Goal: Transaction & Acquisition: Purchase product/service

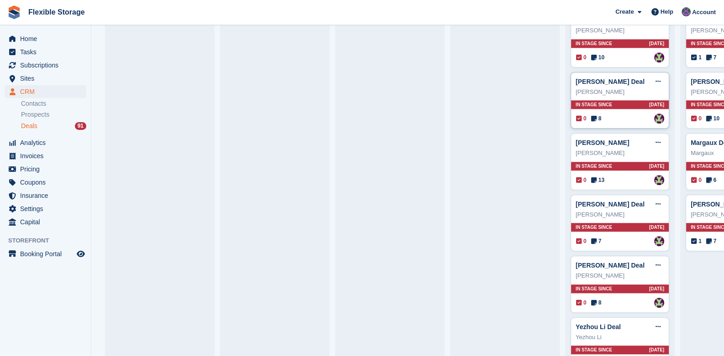
scroll to position [1141, 0]
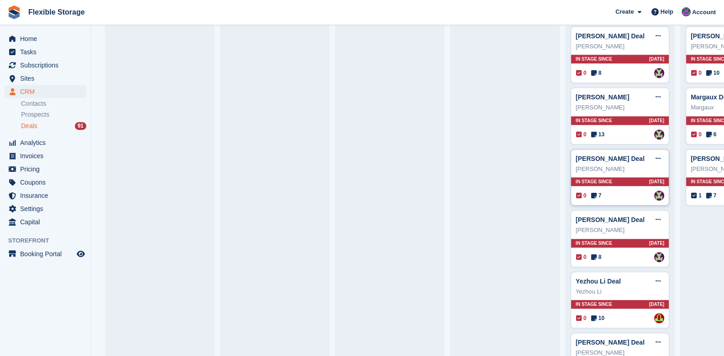
click at [628, 177] on div "In stage since 31D AGO" at bounding box center [620, 181] width 98 height 9
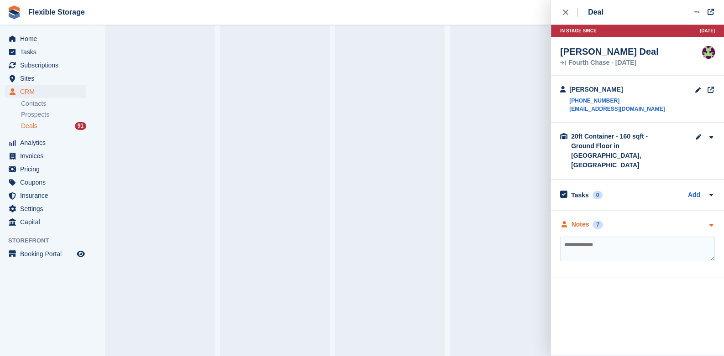
click at [710, 223] on icon "button" at bounding box center [711, 226] width 8 height 6
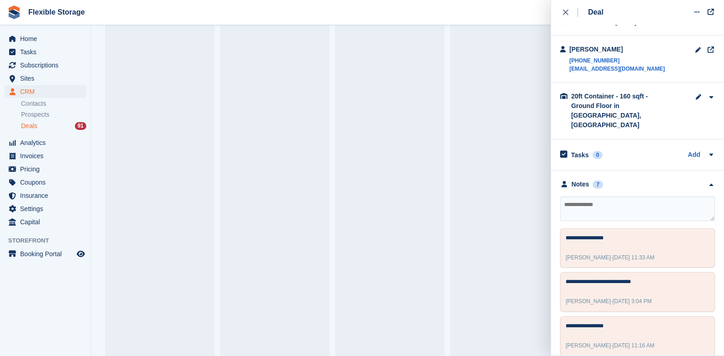
scroll to position [0, 0]
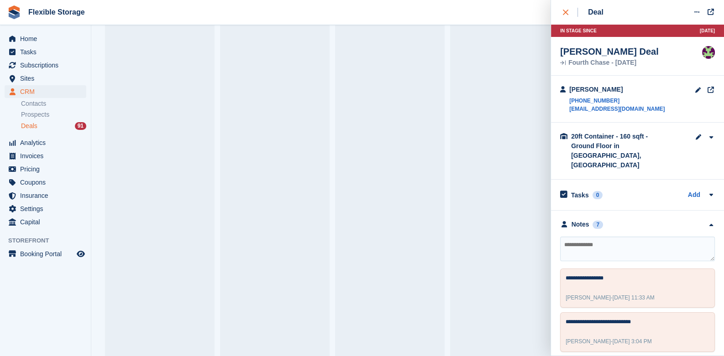
click at [564, 13] on icon "close" at bounding box center [565, 12] width 5 height 5
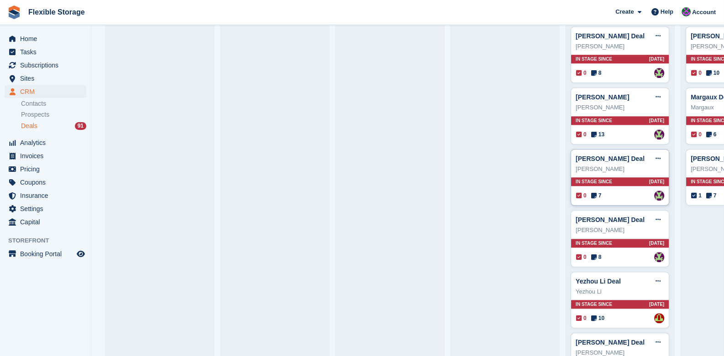
click at [629, 177] on div "In stage since 31D AGO" at bounding box center [620, 181] width 98 height 9
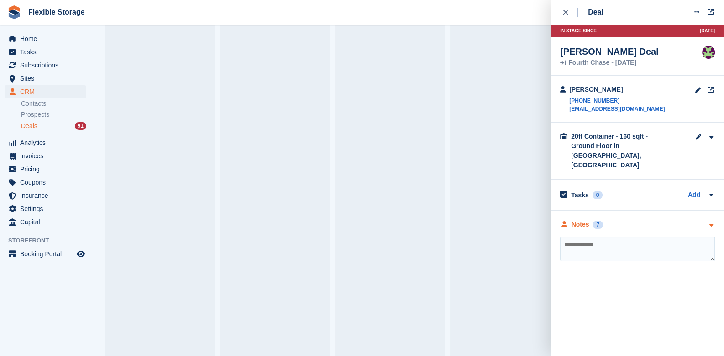
click at [708, 223] on icon "button" at bounding box center [711, 226] width 8 height 6
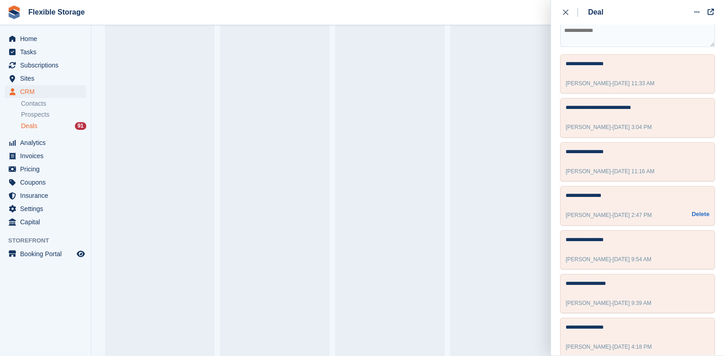
scroll to position [32, 0]
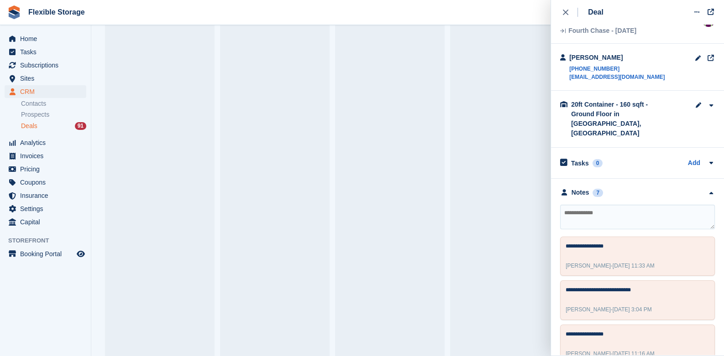
click at [604, 216] on textarea at bounding box center [637, 217] width 155 height 25
type textarea "**********"
click at [695, 17] on button at bounding box center [696, 12] width 17 height 14
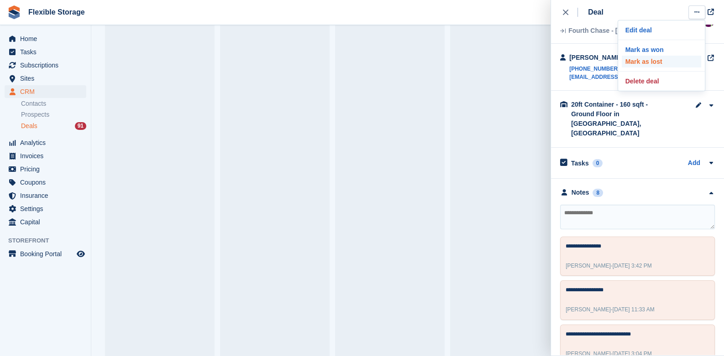
click at [646, 65] on p "Mark as lost" at bounding box center [660, 62] width 79 height 12
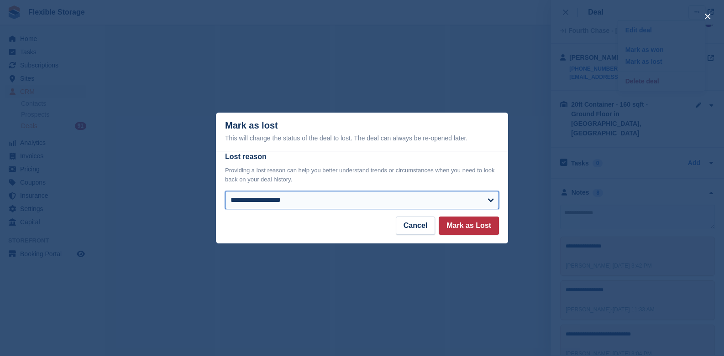
click at [347, 206] on select "**********" at bounding box center [362, 200] width 274 height 18
select select "**********"
click at [225, 192] on select "**********" at bounding box center [362, 200] width 274 height 18
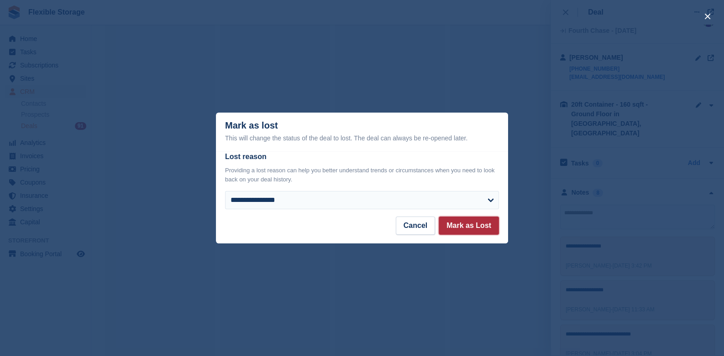
click at [457, 231] on button "Mark as Lost" at bounding box center [468, 226] width 60 height 18
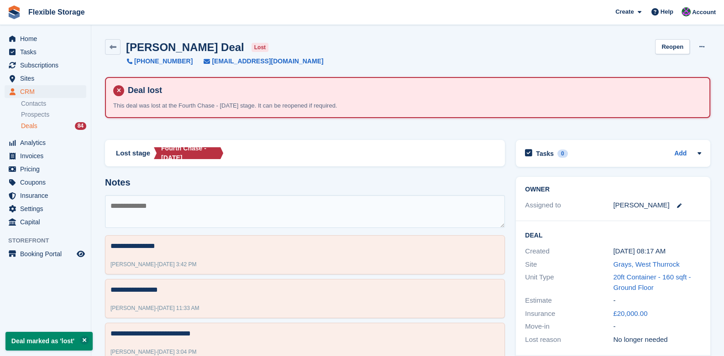
click at [36, 122] on span "Deals" at bounding box center [29, 126] width 16 height 9
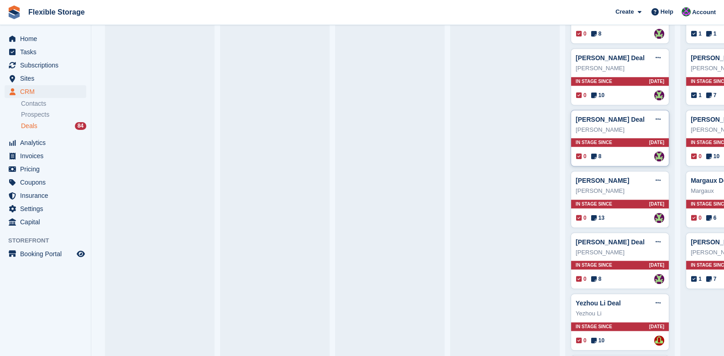
scroll to position [1141, 0]
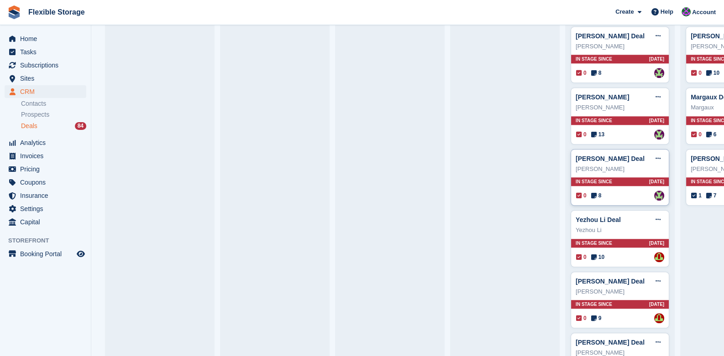
click at [610, 177] on div "In stage since 34D AGO" at bounding box center [620, 181] width 98 height 9
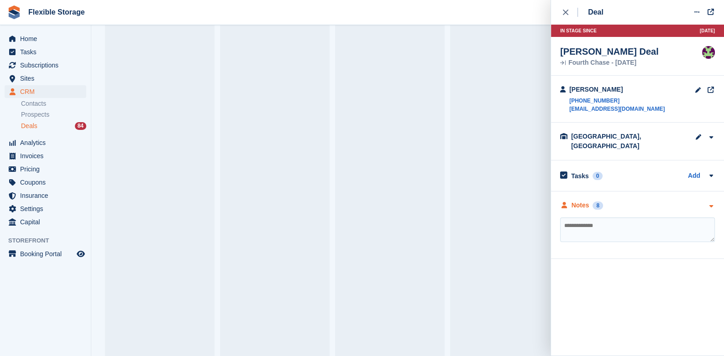
click at [709, 203] on icon "button" at bounding box center [711, 206] width 8 height 6
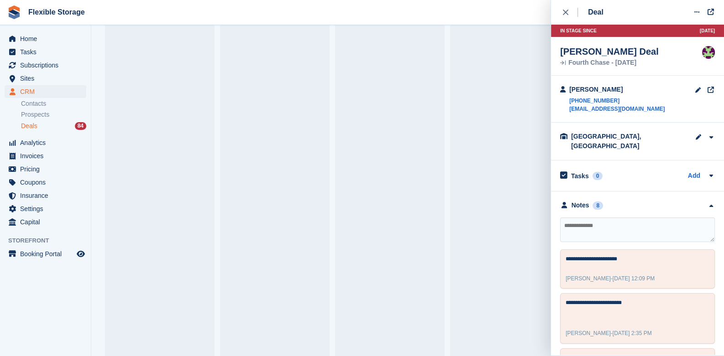
click at [616, 229] on textarea at bounding box center [637, 230] width 155 height 25
type textarea "**********"
click at [560, 19] on button "close" at bounding box center [570, 12] width 21 height 25
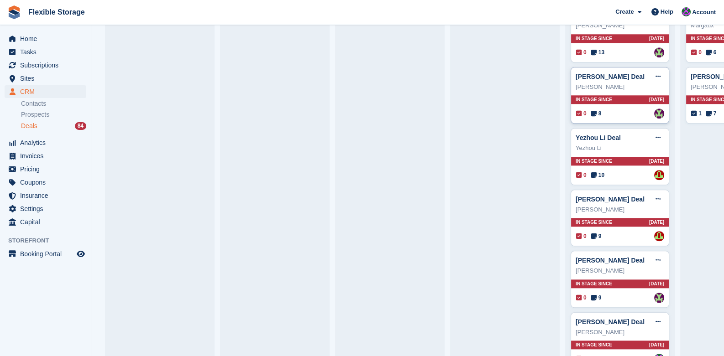
scroll to position [1232, 0]
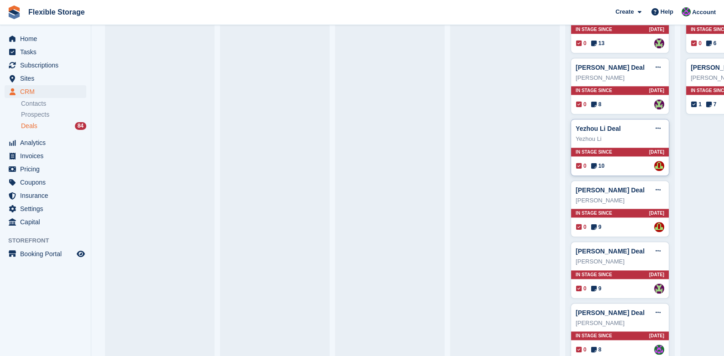
click at [617, 149] on div "In stage since 36D AGO" at bounding box center [620, 152] width 98 height 9
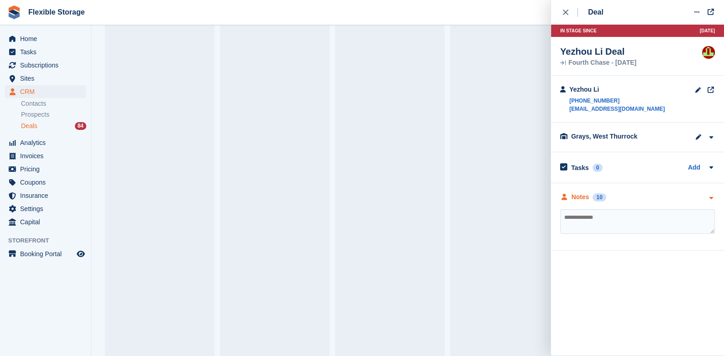
click at [703, 198] on div "Notes 10" at bounding box center [637, 198] width 155 height 10
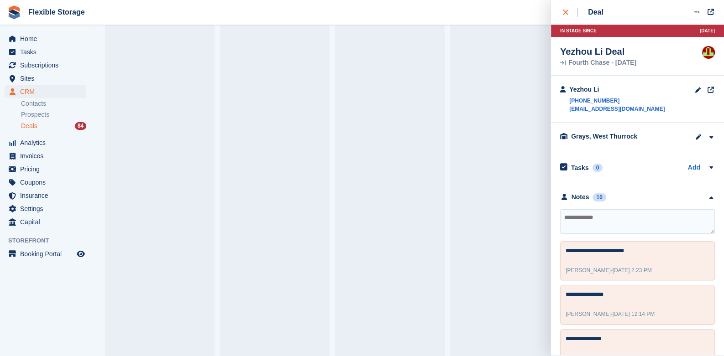
click at [566, 5] on button "close" at bounding box center [570, 12] width 21 height 25
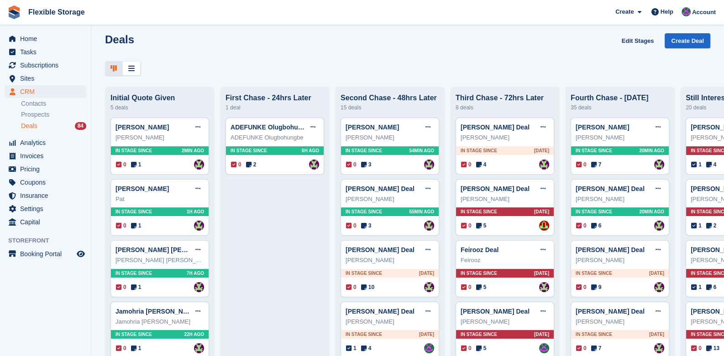
scroll to position [0, 0]
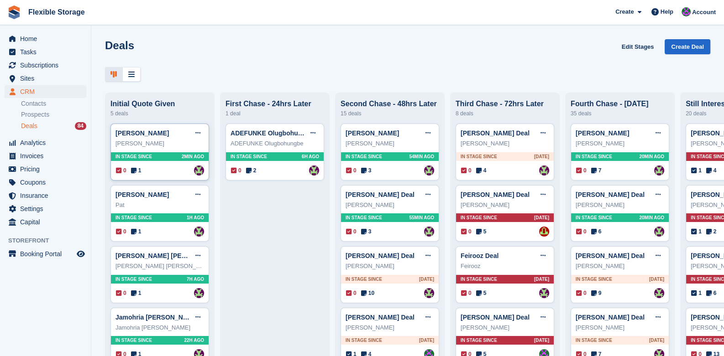
click at [146, 161] on div "In stage since 2MIN AGO" at bounding box center [160, 156] width 98 height 9
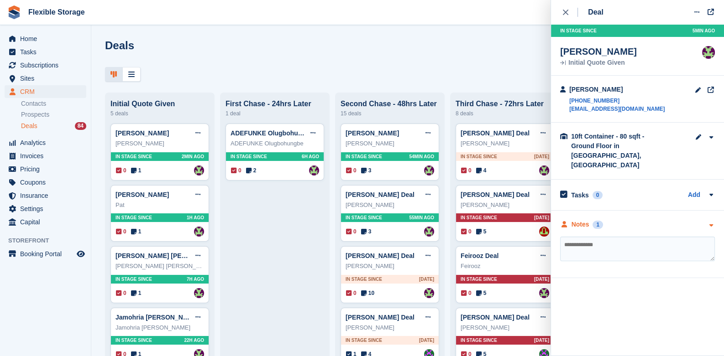
click at [710, 223] on icon "button" at bounding box center [711, 226] width 8 height 6
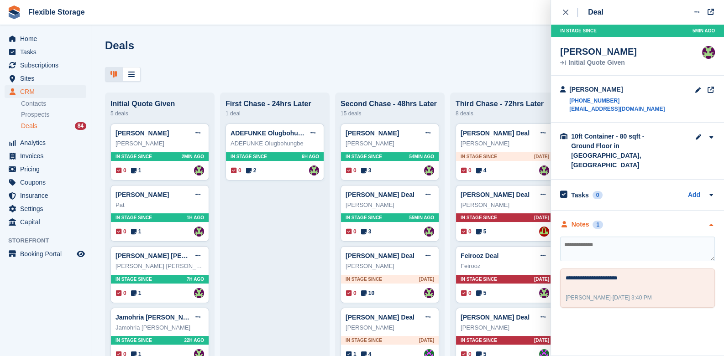
click at [710, 223] on icon "button" at bounding box center [711, 226] width 8 height 6
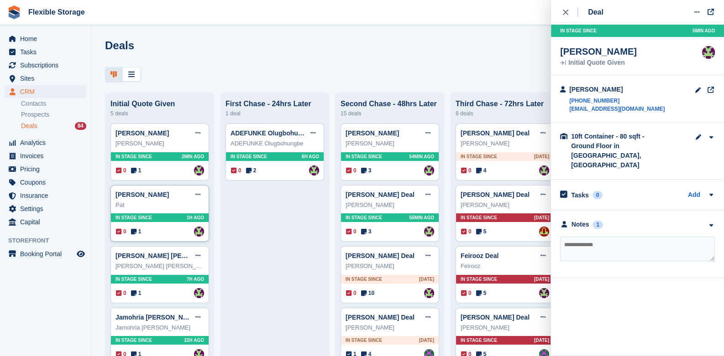
click at [168, 220] on div "In stage since 1H AGO" at bounding box center [160, 218] width 98 height 9
click at [713, 220] on div at bounding box center [711, 225] width 8 height 10
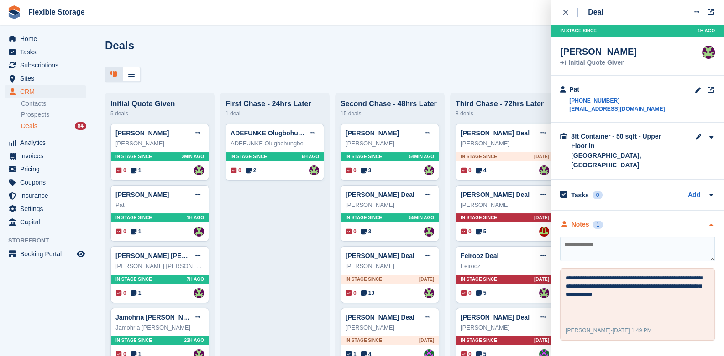
click at [707, 223] on icon "button" at bounding box center [711, 226] width 8 height 6
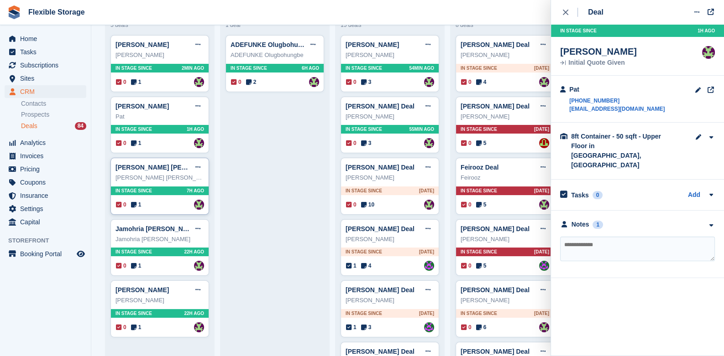
scroll to position [91, 0]
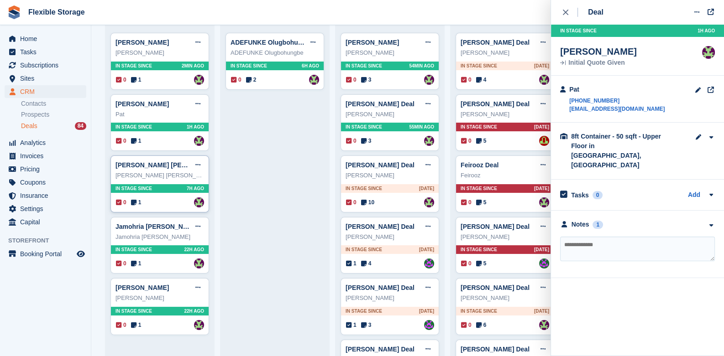
click at [157, 190] on div "In stage since 7H AGO" at bounding box center [160, 188] width 98 height 9
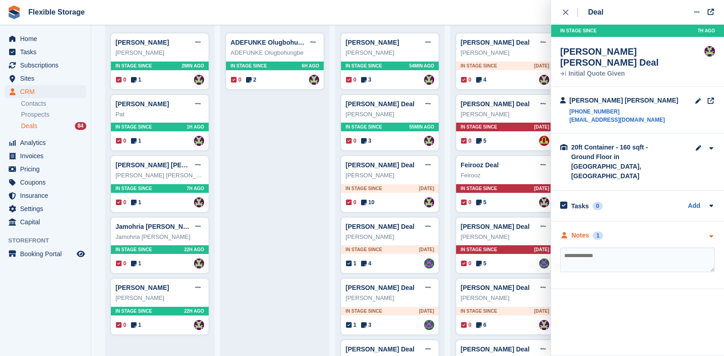
click at [706, 231] on div "Notes 1" at bounding box center [637, 236] width 155 height 10
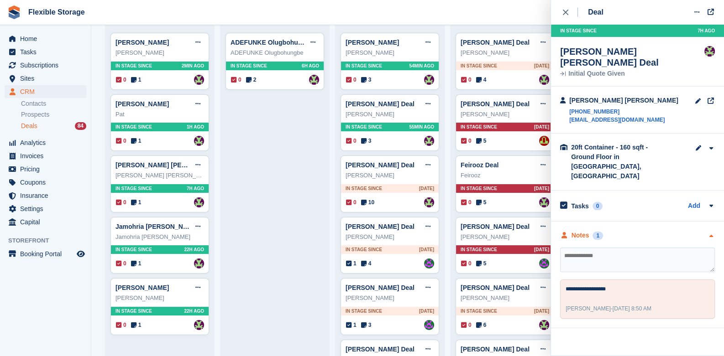
click at [706, 231] on div "Notes 1" at bounding box center [637, 236] width 155 height 10
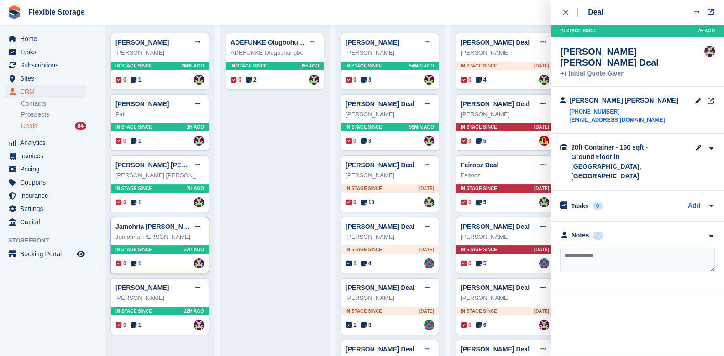
click at [159, 252] on div "In stage since 22H AGO" at bounding box center [160, 249] width 98 height 9
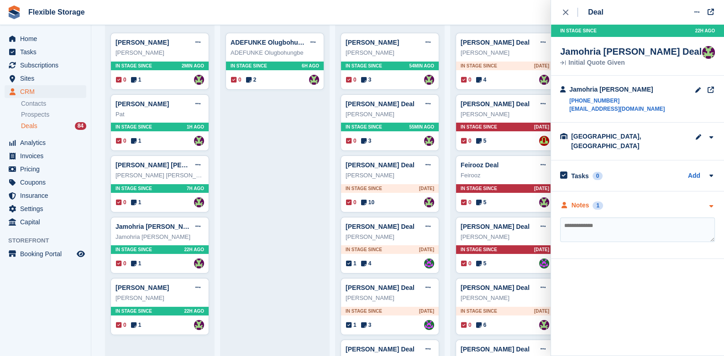
click at [712, 203] on icon "button" at bounding box center [711, 206] width 8 height 6
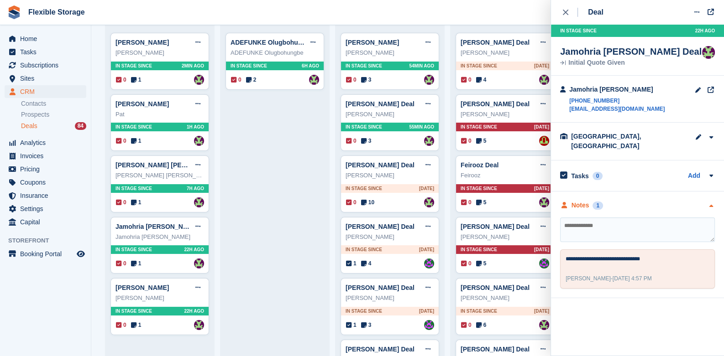
click at [712, 203] on icon "button" at bounding box center [711, 206] width 8 height 6
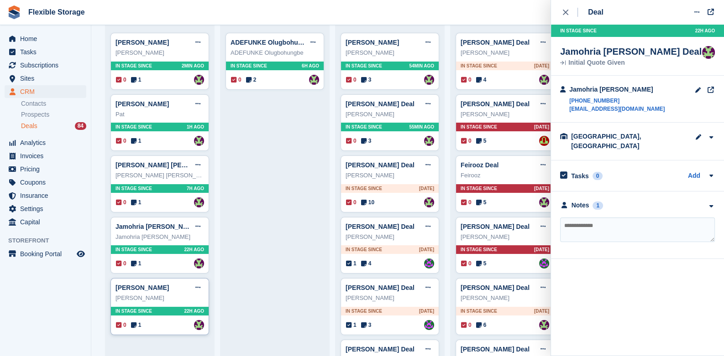
click at [144, 312] on span "In stage since" at bounding box center [133, 311] width 36 height 7
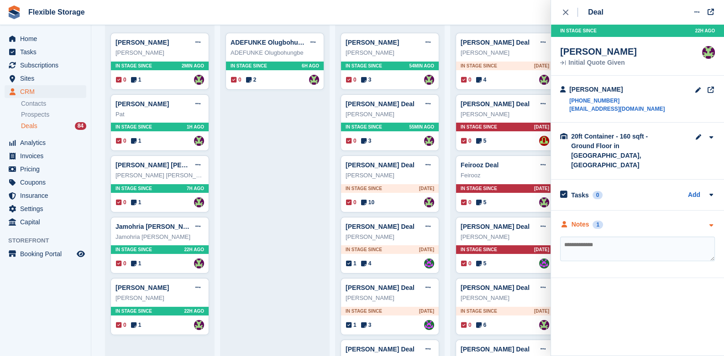
click at [707, 223] on icon "button" at bounding box center [711, 226] width 8 height 6
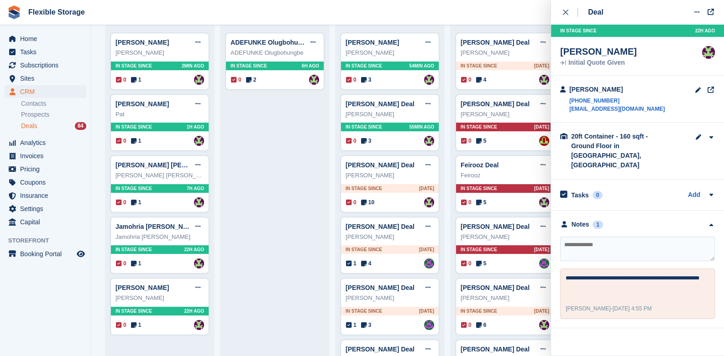
click at [675, 244] on textarea at bounding box center [637, 249] width 155 height 25
click at [611, 237] on textarea "**********" at bounding box center [637, 249] width 155 height 25
type textarea "*******"
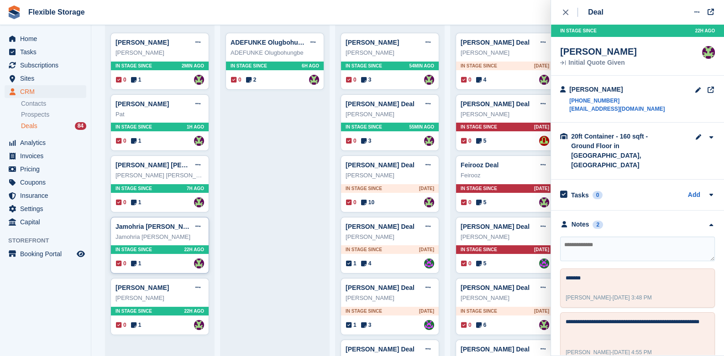
click at [142, 248] on span "In stage since" at bounding box center [133, 249] width 36 height 7
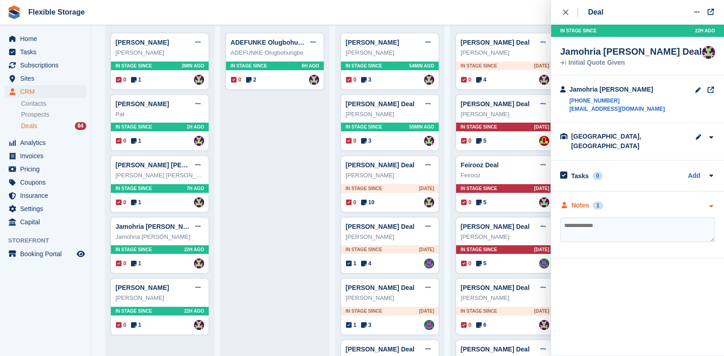
click at [713, 203] on icon "button" at bounding box center [711, 206] width 8 height 6
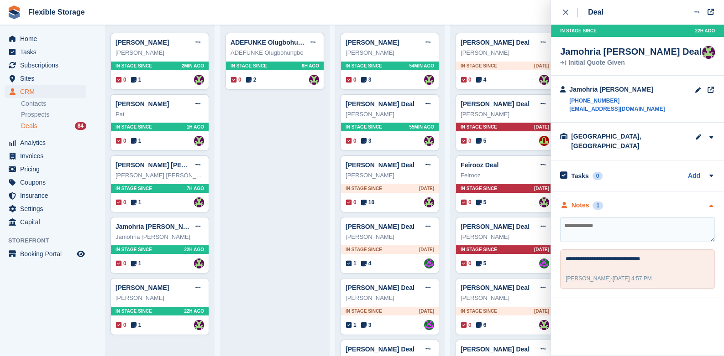
click at [713, 203] on icon "button" at bounding box center [711, 206] width 8 height 6
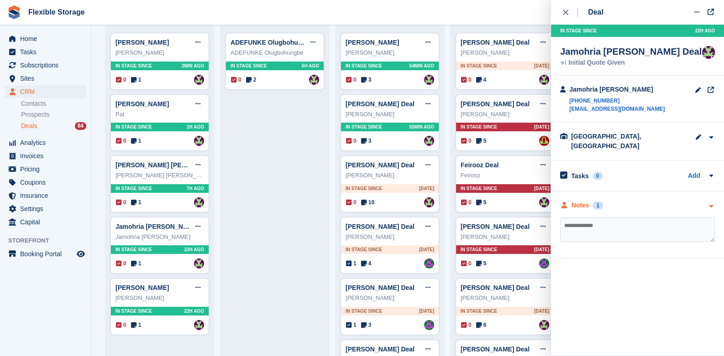
click at [707, 203] on icon "button" at bounding box center [711, 206] width 8 height 6
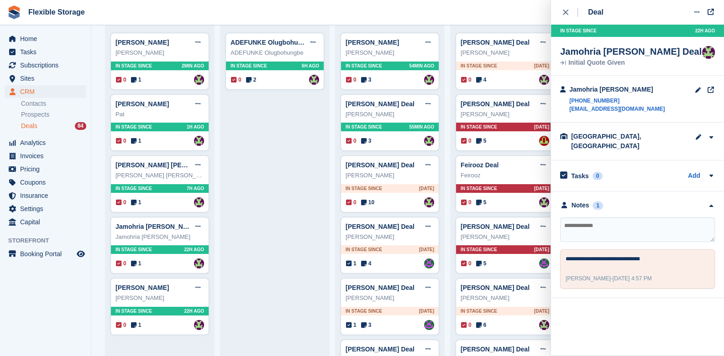
click at [607, 225] on textarea at bounding box center [637, 230] width 155 height 25
type textarea "**********"
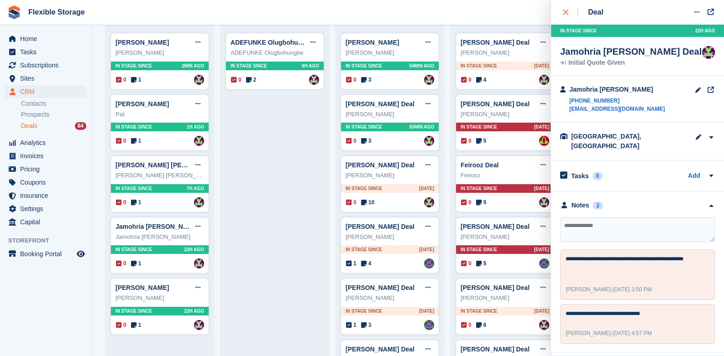
click at [571, 11] on div "close" at bounding box center [570, 12] width 15 height 9
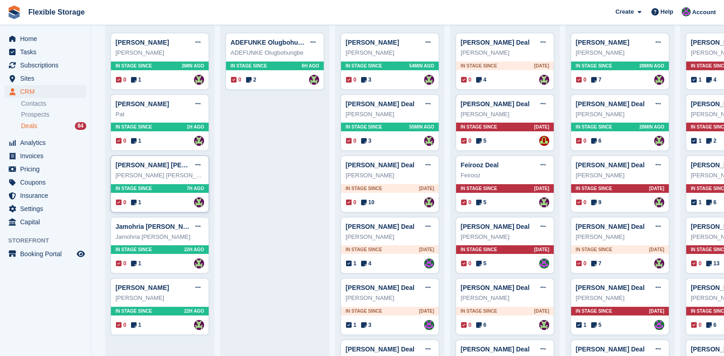
click at [140, 188] on span "In stage since" at bounding box center [133, 188] width 36 height 7
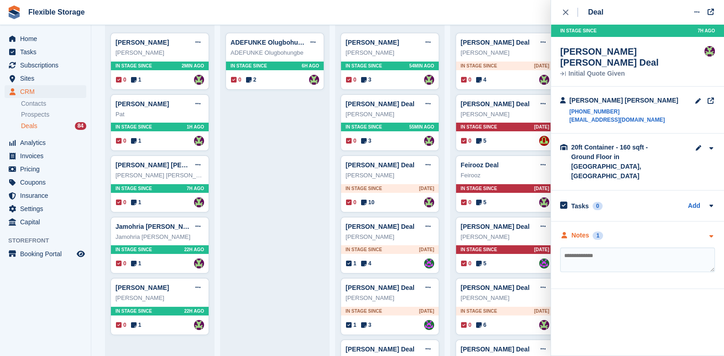
click at [707, 231] on div at bounding box center [711, 236] width 8 height 10
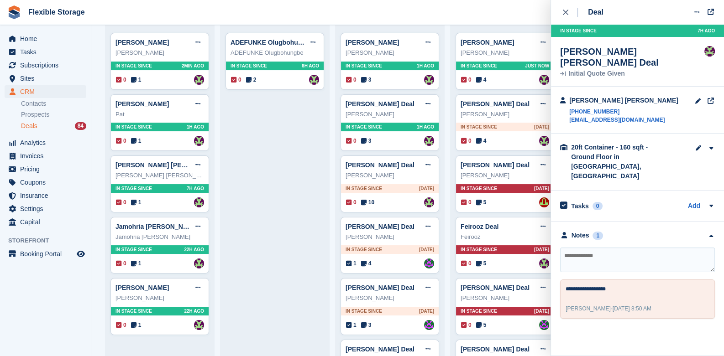
click at [615, 248] on textarea at bounding box center [637, 260] width 155 height 25
click at [171, 188] on div "In stage since 7H AGO" at bounding box center [160, 188] width 98 height 9
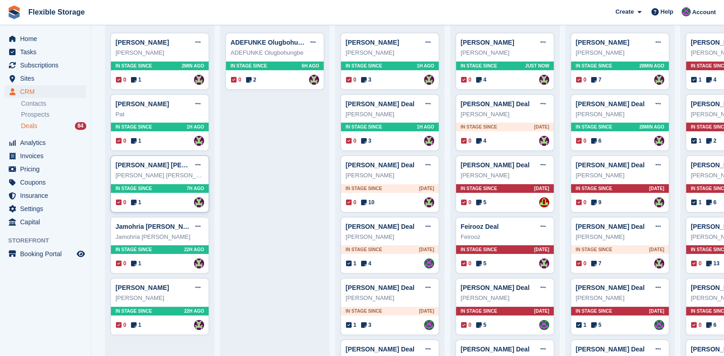
click at [171, 188] on div "In stage since 7H AGO" at bounding box center [160, 188] width 98 height 9
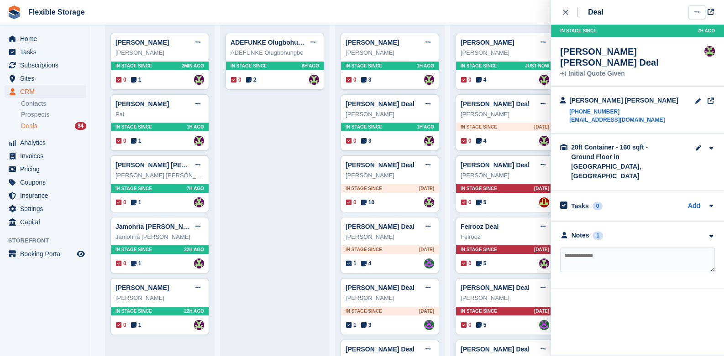
click at [691, 12] on button at bounding box center [696, 12] width 17 height 14
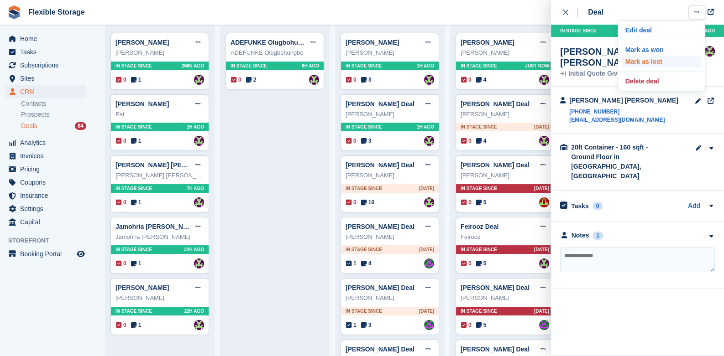
click at [649, 60] on p "Mark as lost" at bounding box center [660, 62] width 79 height 12
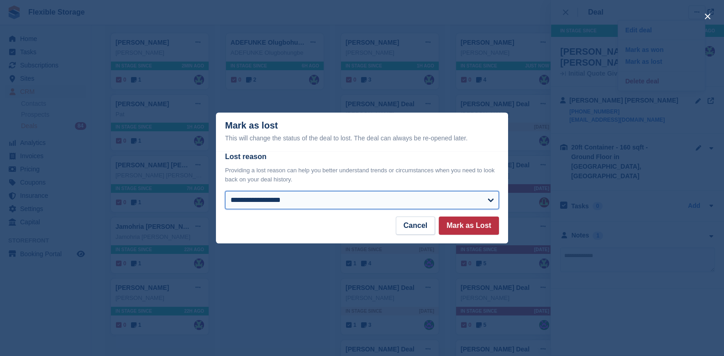
click at [361, 200] on select "**********" at bounding box center [362, 200] width 274 height 18
select select "**********"
click at [225, 192] on select "**********" at bounding box center [362, 200] width 274 height 18
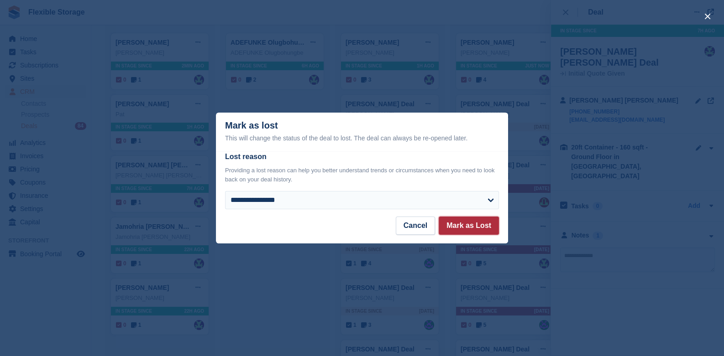
click at [477, 231] on button "Mark as Lost" at bounding box center [468, 226] width 60 height 18
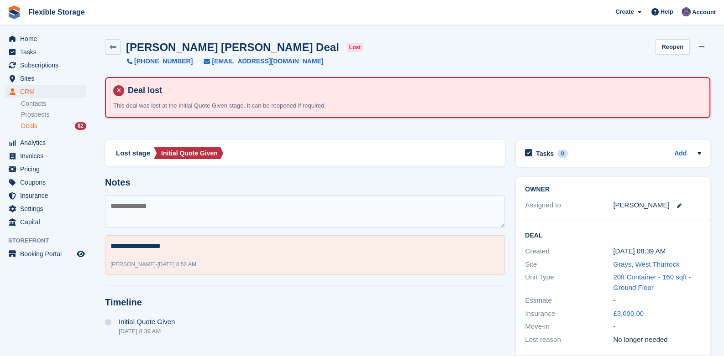
click at [36, 128] on div "Deals 82" at bounding box center [53, 126] width 65 height 9
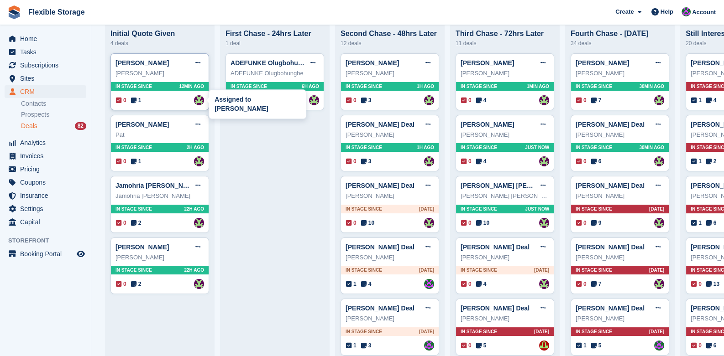
scroll to position [91, 0]
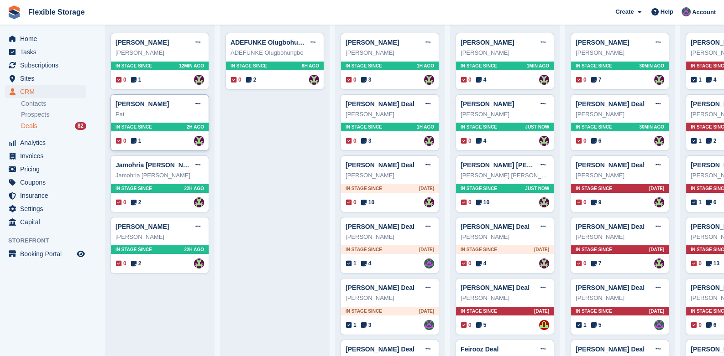
click at [143, 130] on span "In stage since" at bounding box center [133, 127] width 36 height 7
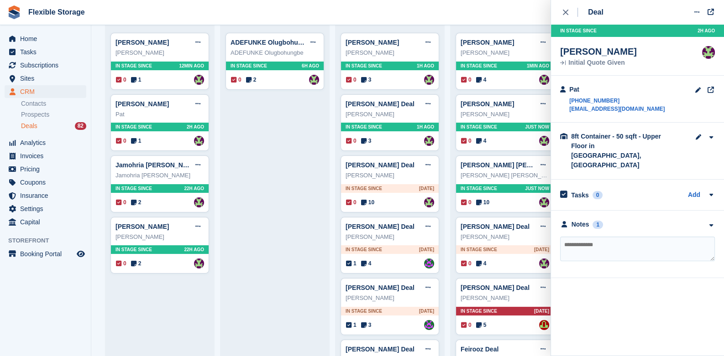
click at [707, 211] on div "**********" at bounding box center [637, 245] width 173 height 68
click at [708, 211] on div "**********" at bounding box center [637, 245] width 173 height 68
click at [711, 220] on div at bounding box center [711, 225] width 8 height 10
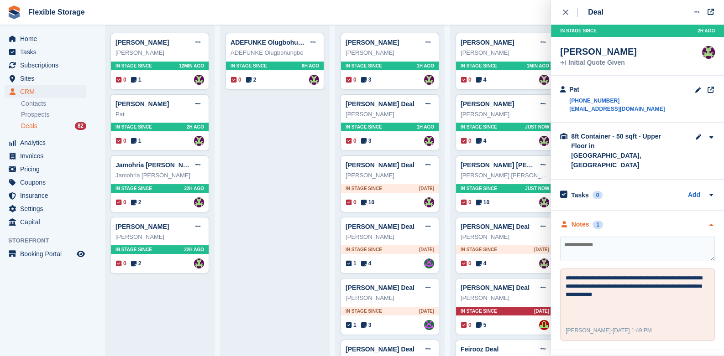
click at [711, 220] on div at bounding box center [711, 225] width 8 height 10
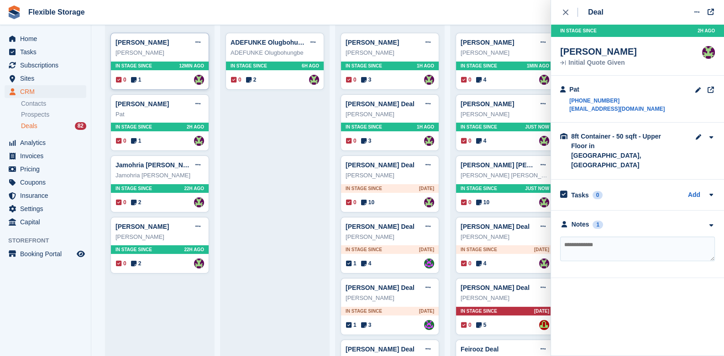
click at [164, 66] on div "In stage since 12MIN AGO" at bounding box center [160, 66] width 98 height 9
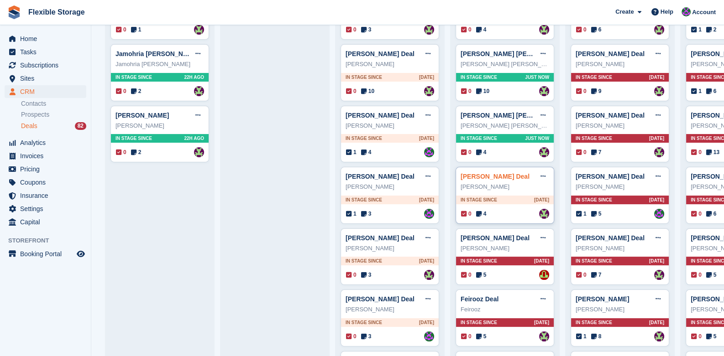
scroll to position [228, 0]
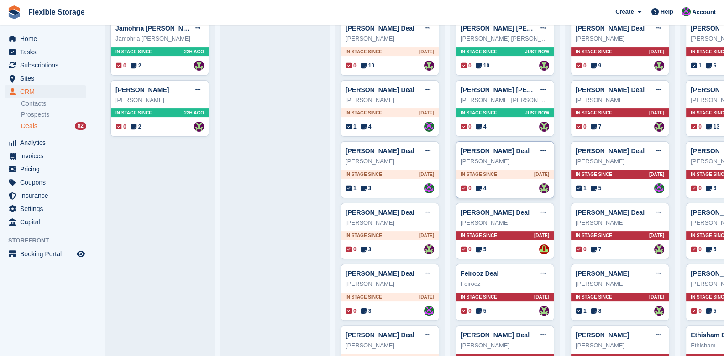
click at [509, 175] on div "In stage since 1D AGO" at bounding box center [505, 174] width 98 height 9
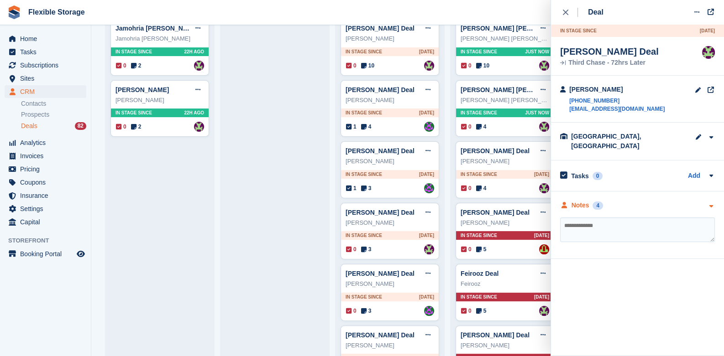
click at [709, 203] on icon "button" at bounding box center [711, 206] width 8 height 6
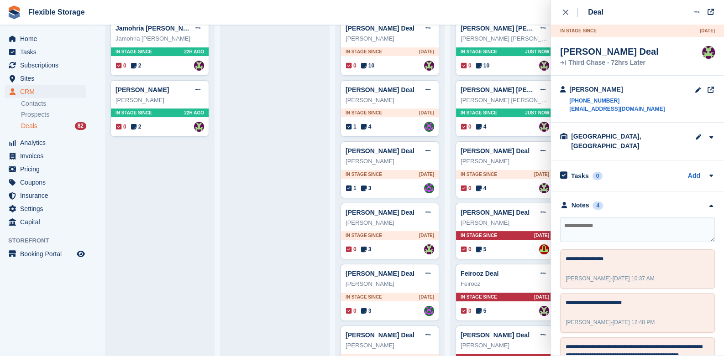
click at [613, 221] on textarea at bounding box center [637, 230] width 155 height 25
type textarea "**********"
click at [568, 12] on div "close" at bounding box center [570, 12] width 15 height 9
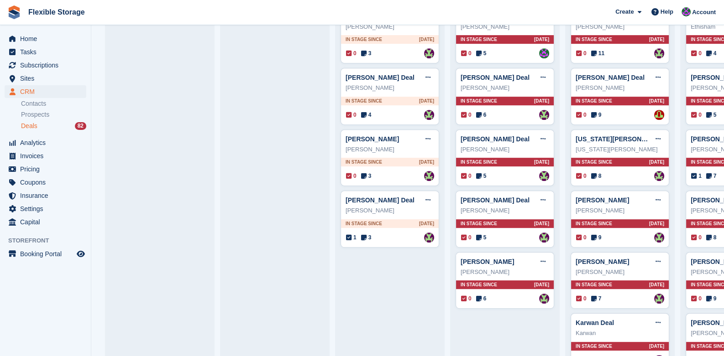
scroll to position [547, 0]
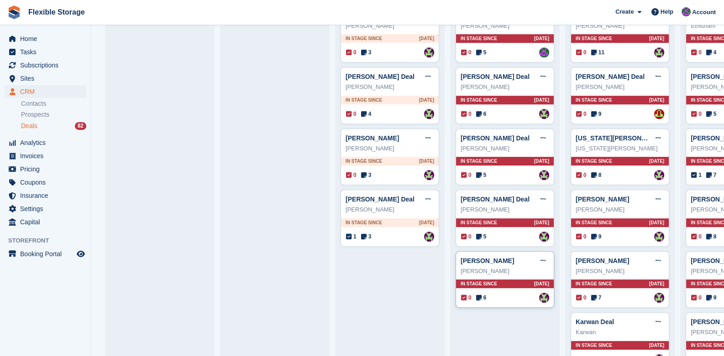
click at [495, 285] on div "In stage since 9D AGO" at bounding box center [505, 284] width 98 height 9
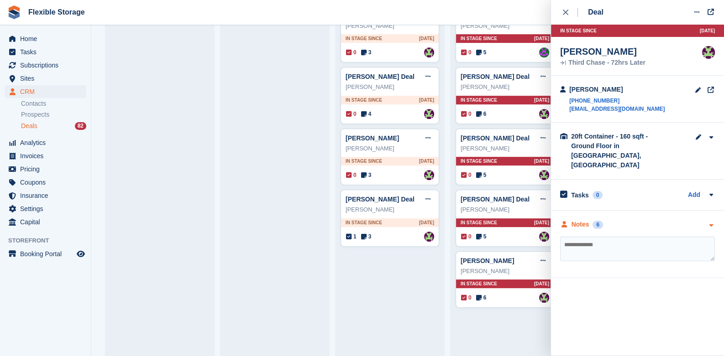
click at [708, 223] on icon "button" at bounding box center [711, 226] width 8 height 6
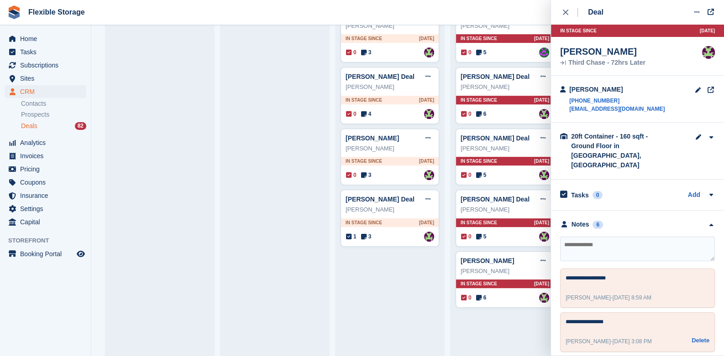
scroll to position [171, 0]
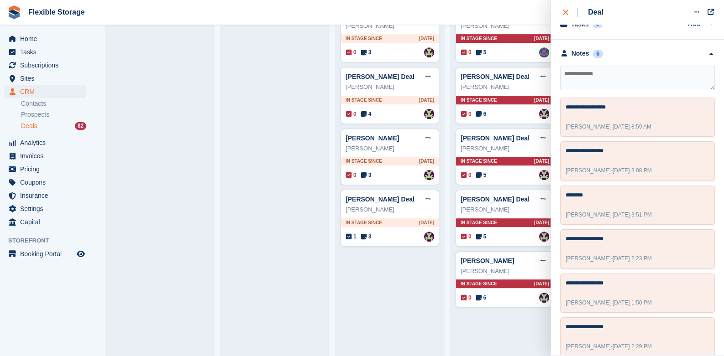
click at [568, 11] on div "close" at bounding box center [570, 12] width 15 height 9
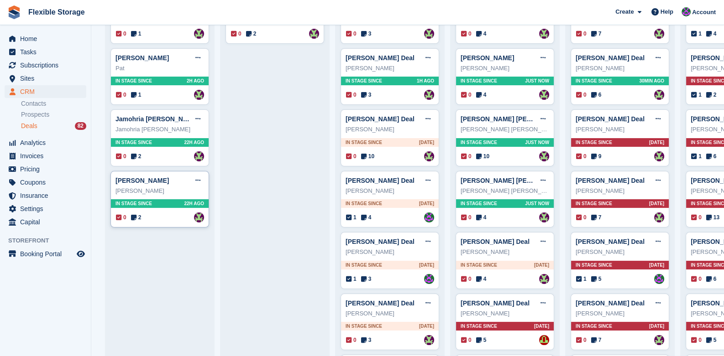
scroll to position [45, 0]
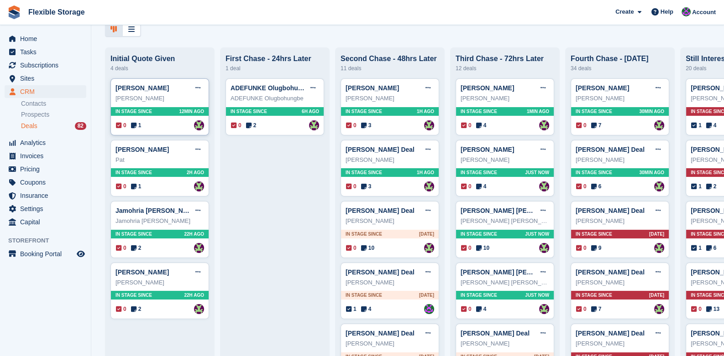
click at [155, 113] on div "In stage since 12MIN AGO" at bounding box center [160, 111] width 98 height 9
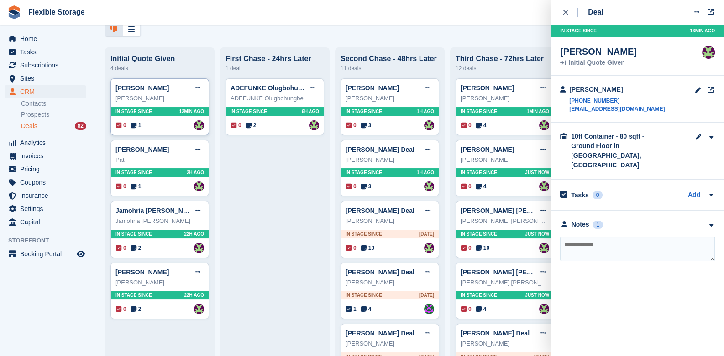
click at [155, 113] on div "In stage since 12MIN AGO" at bounding box center [160, 111] width 98 height 9
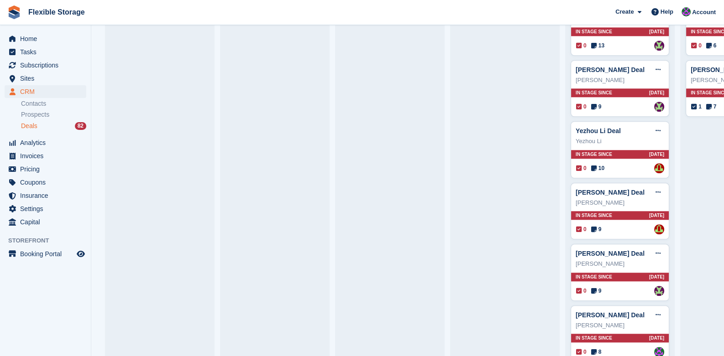
scroll to position [1232, 0]
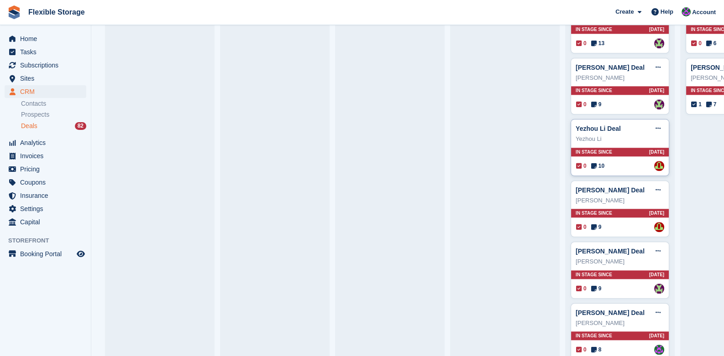
click at [621, 149] on div "In stage since 36D AGO" at bounding box center [620, 152] width 98 height 9
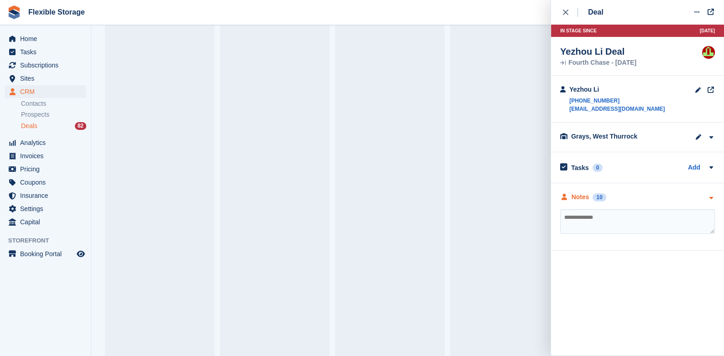
click at [712, 196] on icon "button" at bounding box center [711, 198] width 8 height 6
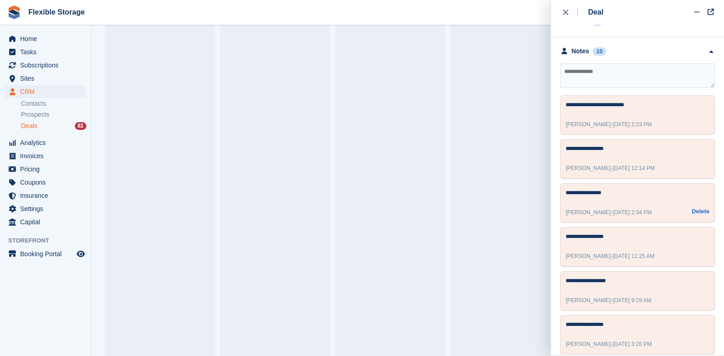
scroll to position [54, 0]
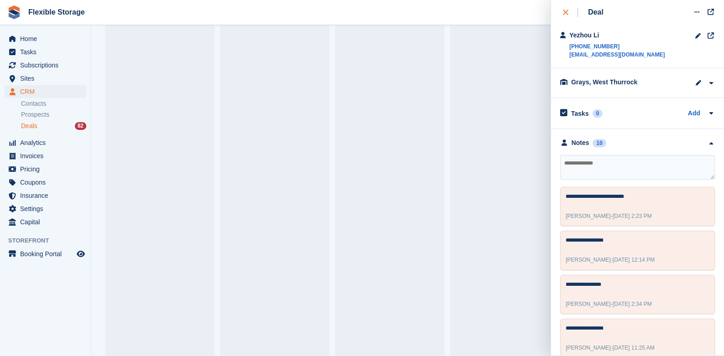
click at [569, 12] on div "close" at bounding box center [570, 12] width 15 height 9
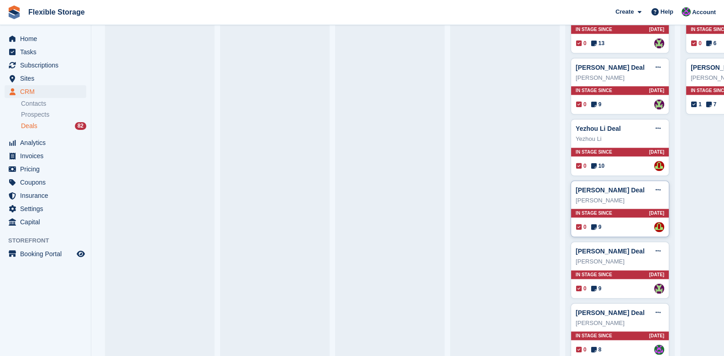
click at [604, 210] on span "In stage since" at bounding box center [593, 213] width 36 height 7
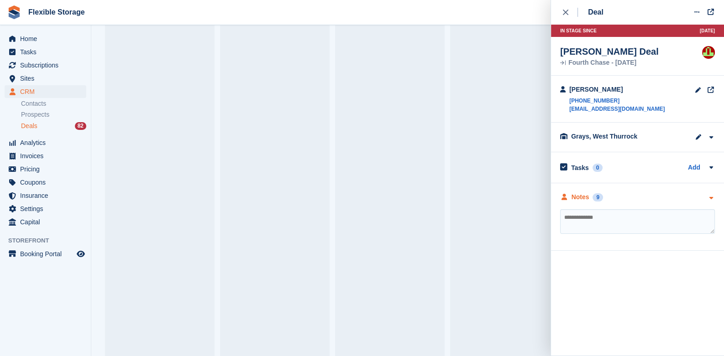
click at [711, 195] on icon "button" at bounding box center [711, 198] width 8 height 6
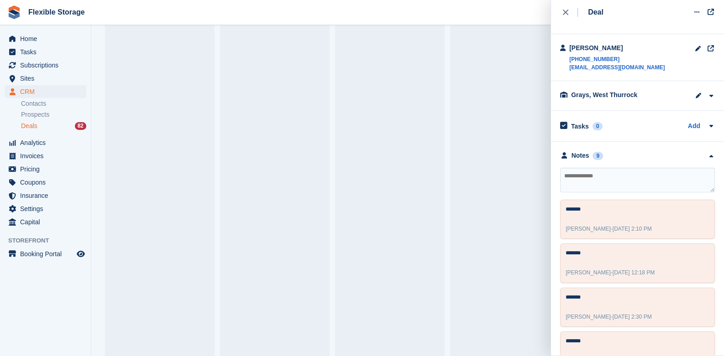
scroll to position [0, 0]
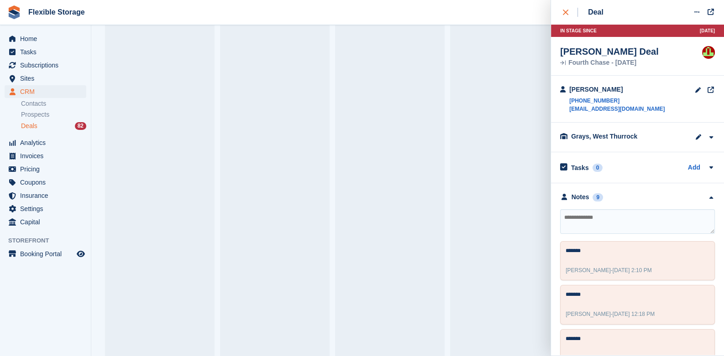
click at [565, 6] on button "close" at bounding box center [570, 12] width 21 height 25
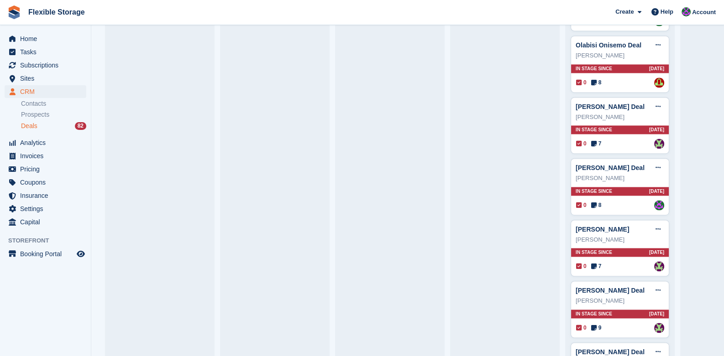
scroll to position [1860, 0]
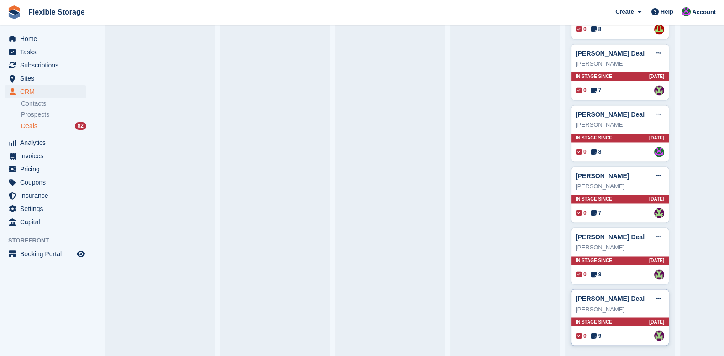
click at [607, 318] on div "In stage since 44D AGO" at bounding box center [620, 322] width 98 height 9
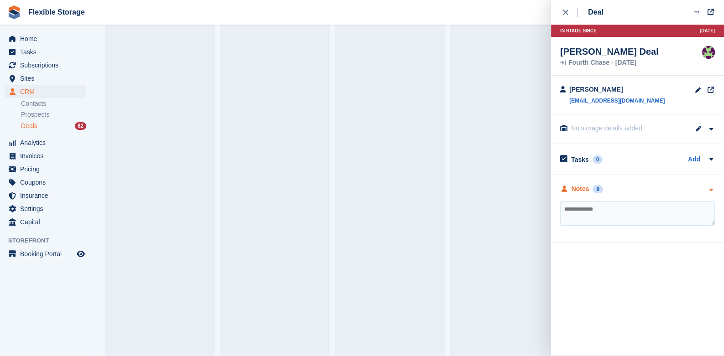
click at [713, 193] on icon "button" at bounding box center [711, 190] width 8 height 6
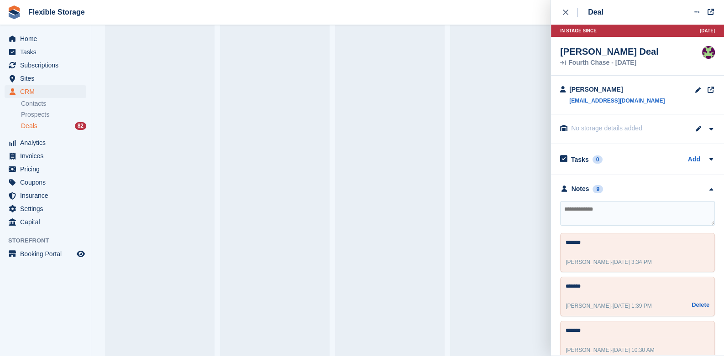
scroll to position [0, 0]
click at [569, 13] on div "close" at bounding box center [570, 12] width 15 height 9
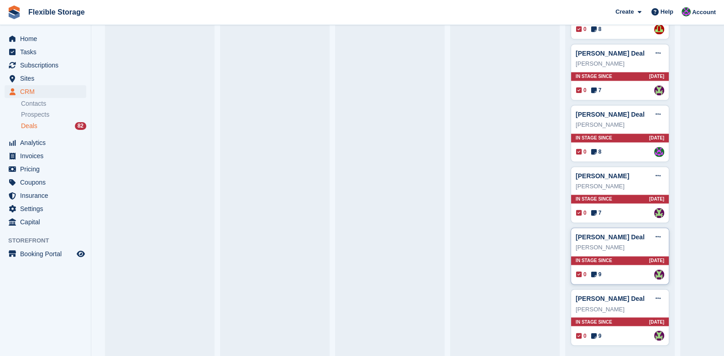
click at [614, 256] on div "In stage since 44D AGO" at bounding box center [620, 260] width 98 height 9
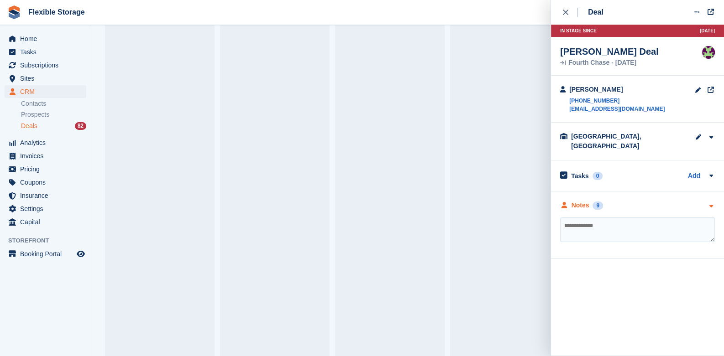
click at [703, 201] on div "Notes 9" at bounding box center [637, 206] width 155 height 10
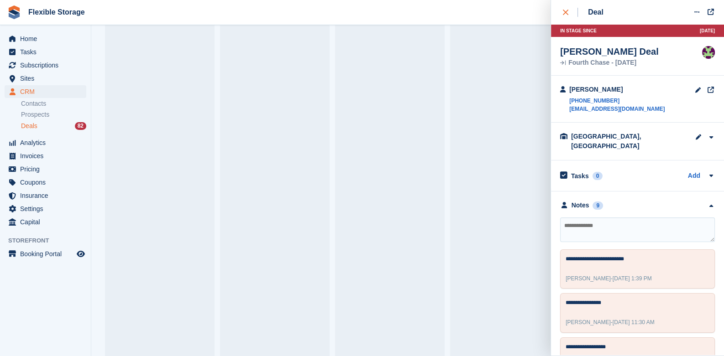
click at [564, 15] on div "close" at bounding box center [570, 12] width 15 height 9
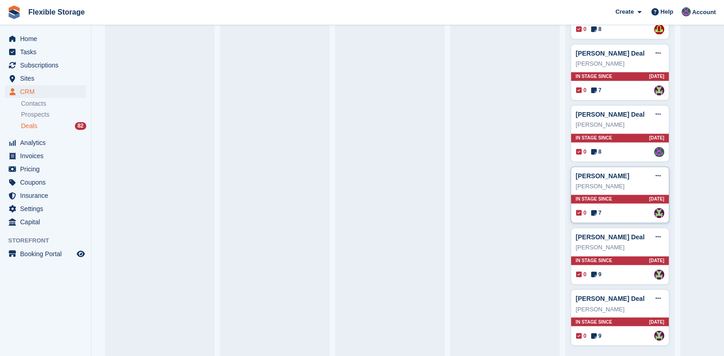
click at [617, 195] on div "In stage since 41D AGO" at bounding box center [620, 199] width 98 height 9
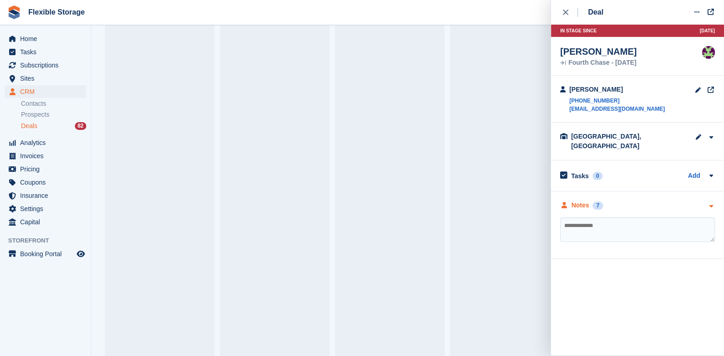
click at [713, 201] on div at bounding box center [711, 206] width 8 height 10
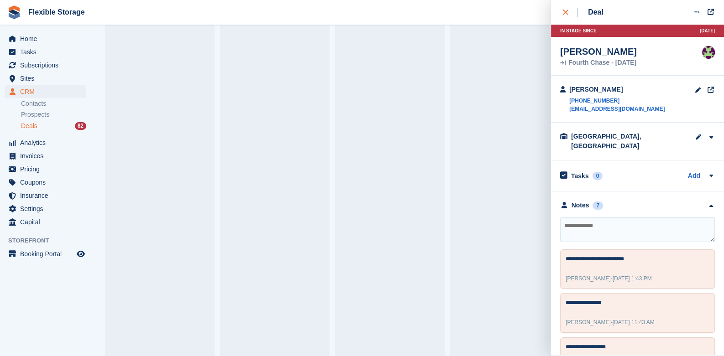
click at [564, 16] on div "close" at bounding box center [570, 12] width 15 height 9
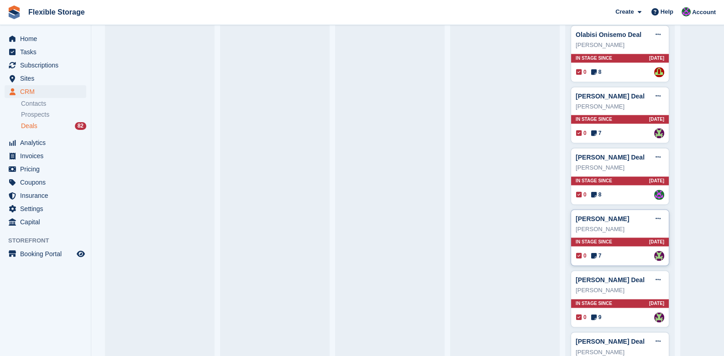
scroll to position [1768, 0]
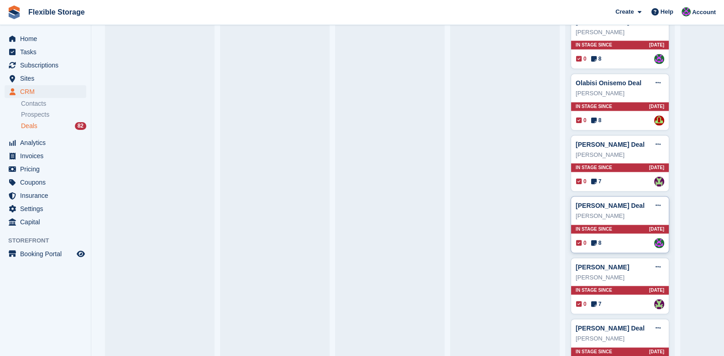
click at [625, 225] on div "In stage since 41D AGO" at bounding box center [620, 229] width 98 height 9
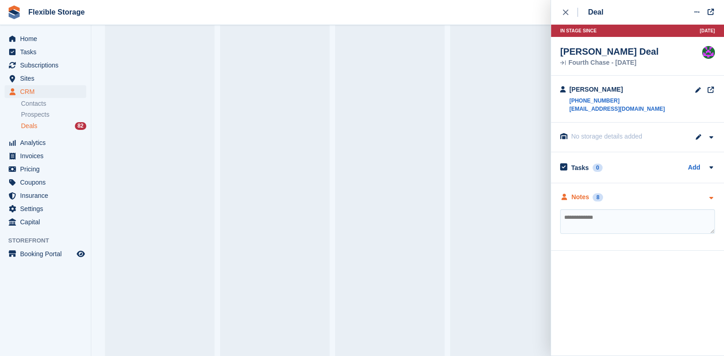
click at [709, 195] on icon "button" at bounding box center [711, 198] width 8 height 6
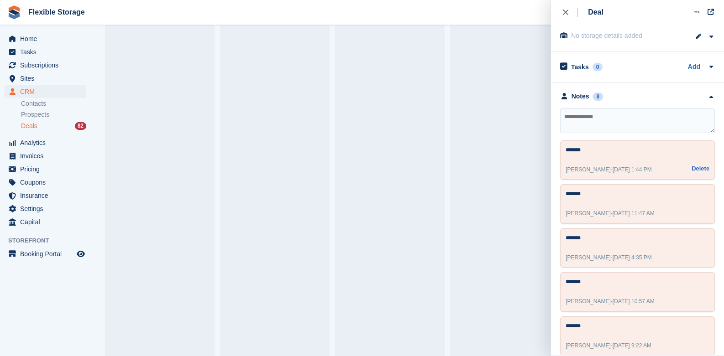
scroll to position [0, 0]
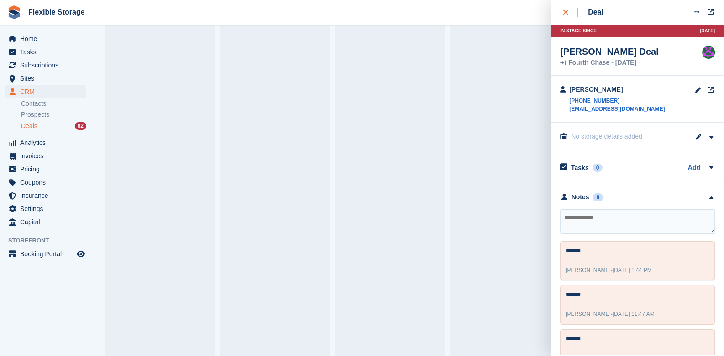
click at [566, 6] on button "close" at bounding box center [570, 12] width 21 height 25
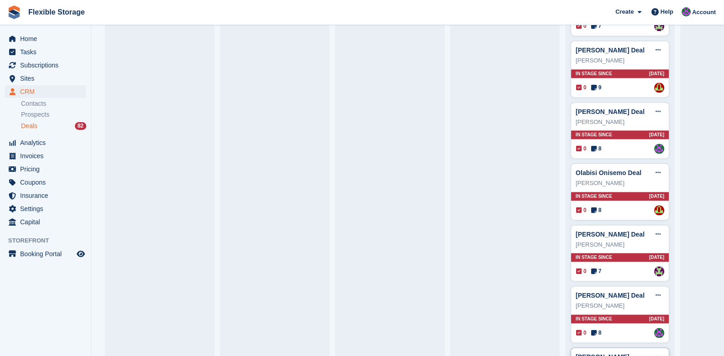
scroll to position [1677, 0]
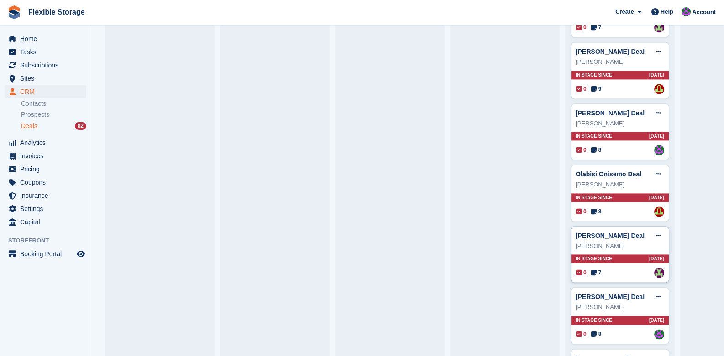
click at [619, 255] on div "In stage since 41D AGO" at bounding box center [620, 259] width 98 height 9
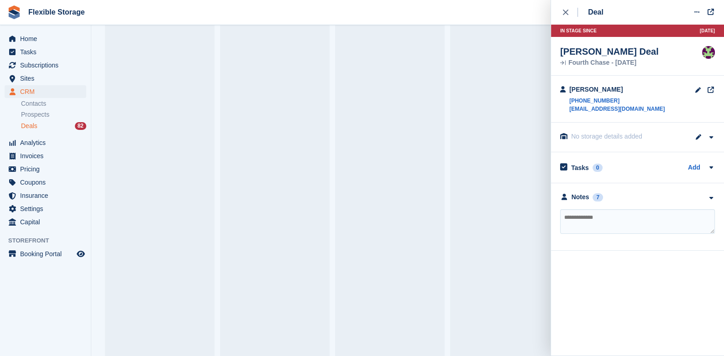
click at [714, 199] on div "**********" at bounding box center [637, 217] width 173 height 68
click at [711, 198] on icon "button" at bounding box center [711, 198] width 8 height 6
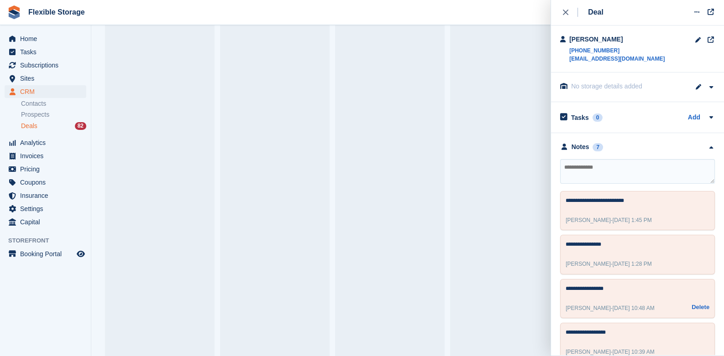
scroll to position [0, 0]
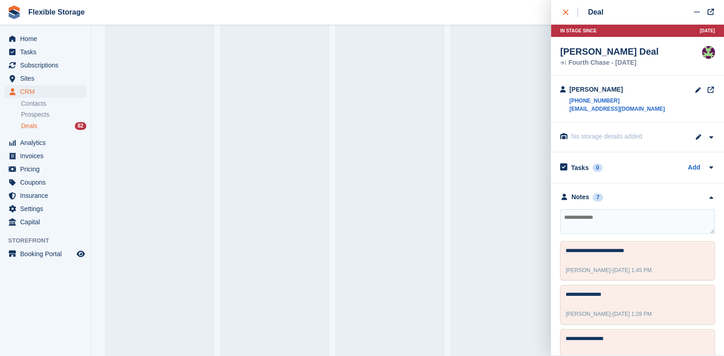
click at [568, 16] on div "close" at bounding box center [570, 12] width 15 height 9
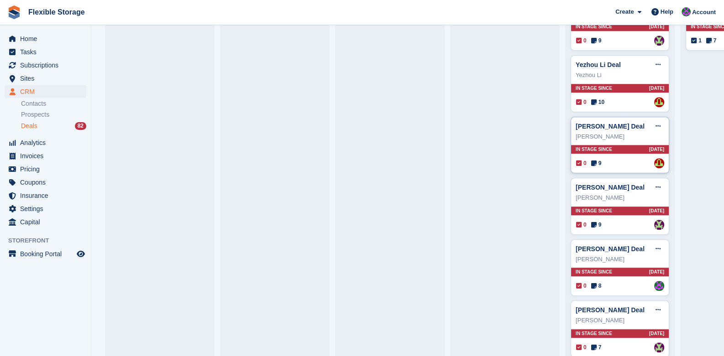
scroll to position [1312, 0]
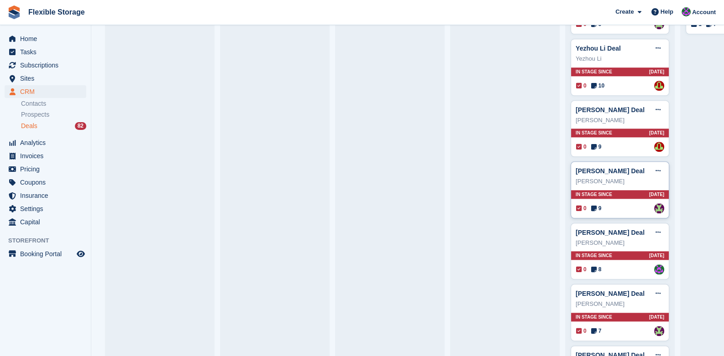
click at [612, 190] on div "In stage since 36D AGO" at bounding box center [620, 194] width 98 height 9
click at [607, 130] on span "In stage since" at bounding box center [593, 133] width 36 height 7
click at [604, 130] on span "In stage since" at bounding box center [593, 133] width 36 height 7
click at [609, 130] on span "In stage since" at bounding box center [593, 133] width 36 height 7
click at [600, 130] on span "In stage since" at bounding box center [593, 133] width 36 height 7
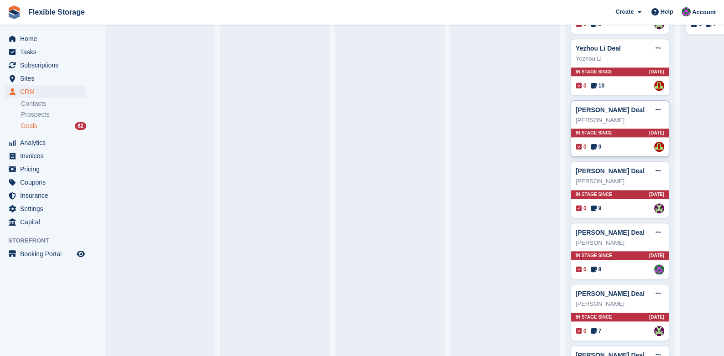
click at [625, 129] on div "In stage since 36D AGO" at bounding box center [620, 133] width 98 height 9
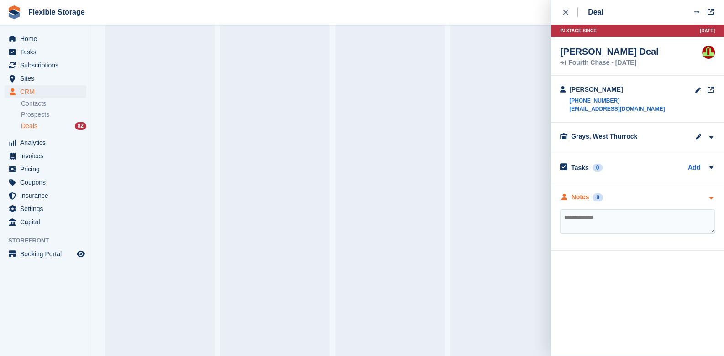
click at [709, 195] on icon "button" at bounding box center [711, 198] width 8 height 6
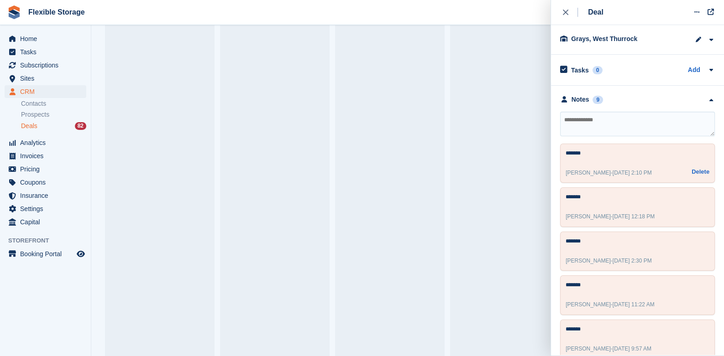
scroll to position [0, 0]
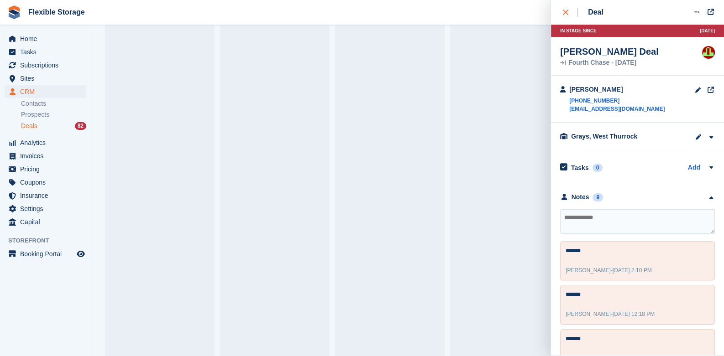
click at [563, 10] on icon "close" at bounding box center [565, 12] width 5 height 5
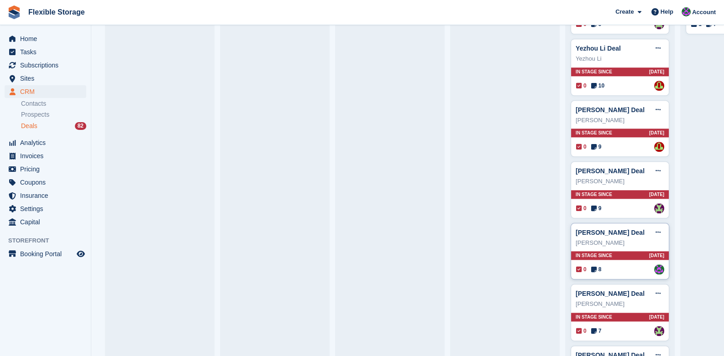
click at [622, 252] on div "In stage since 41D AGO" at bounding box center [620, 255] width 98 height 9
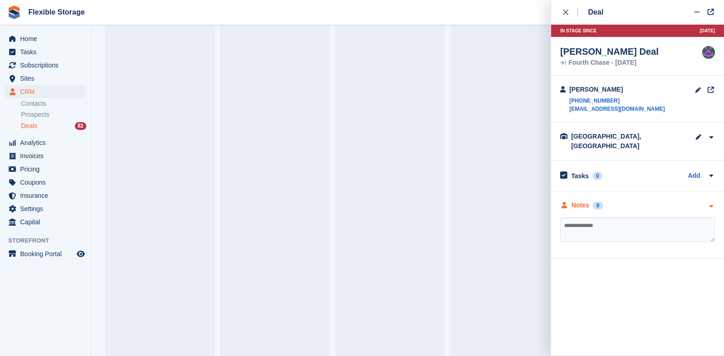
click at [708, 203] on icon "button" at bounding box center [711, 206] width 8 height 6
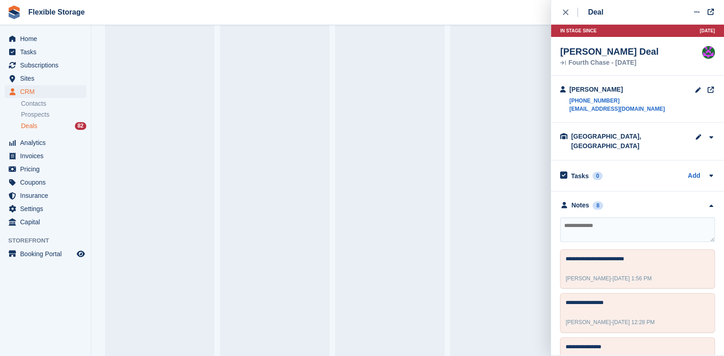
click at [601, 218] on textarea at bounding box center [637, 230] width 155 height 25
type textarea "**********"
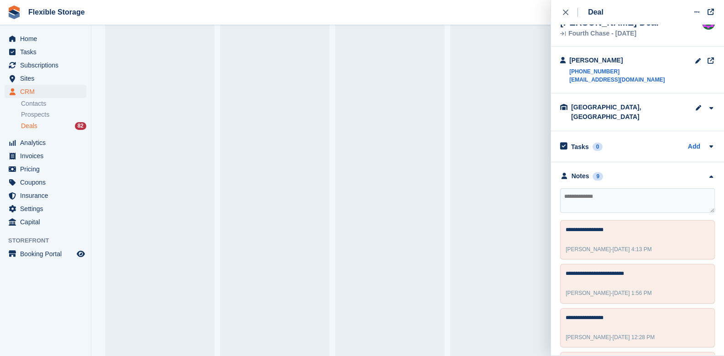
scroll to position [45, 0]
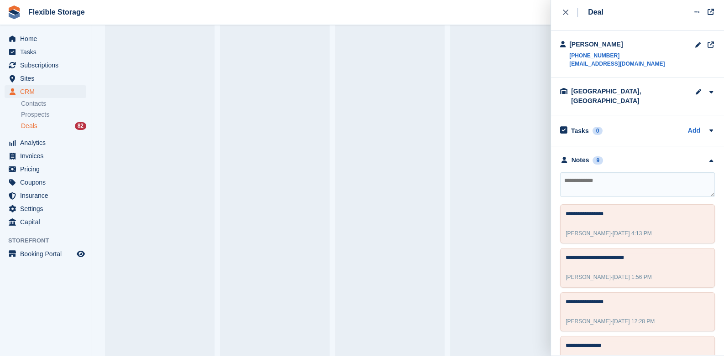
click at [582, 177] on textarea at bounding box center [637, 184] width 155 height 25
click at [563, 13] on icon "close" at bounding box center [565, 12] width 5 height 5
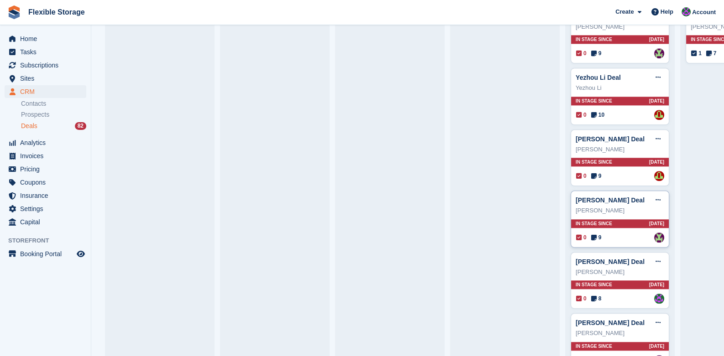
scroll to position [1266, 0]
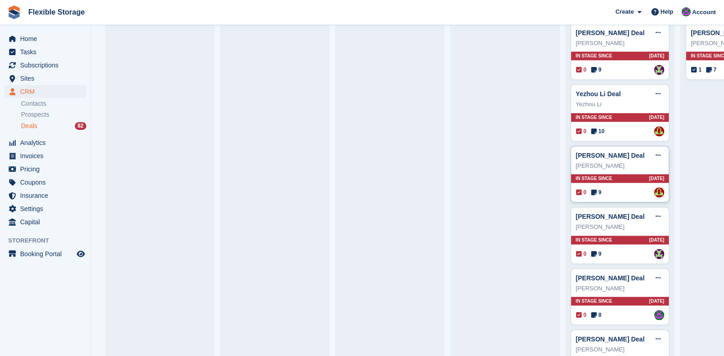
click at [624, 177] on div "In stage since 36D AGO" at bounding box center [620, 178] width 98 height 9
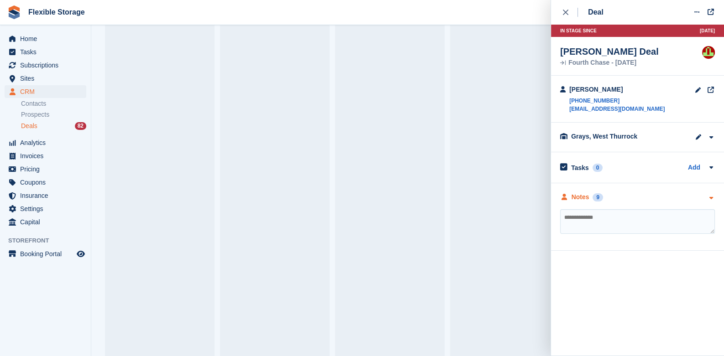
click at [712, 197] on icon "button" at bounding box center [711, 198] width 8 height 6
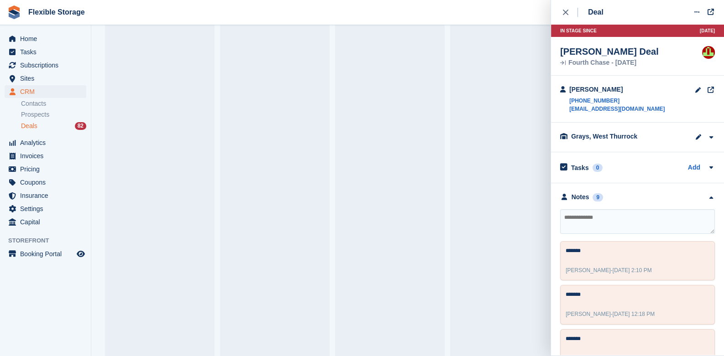
click at [636, 212] on textarea at bounding box center [637, 221] width 155 height 25
click at [627, 212] on textarea at bounding box center [637, 221] width 155 height 25
type textarea "**********"
click at [569, 16] on div "close" at bounding box center [570, 12] width 15 height 9
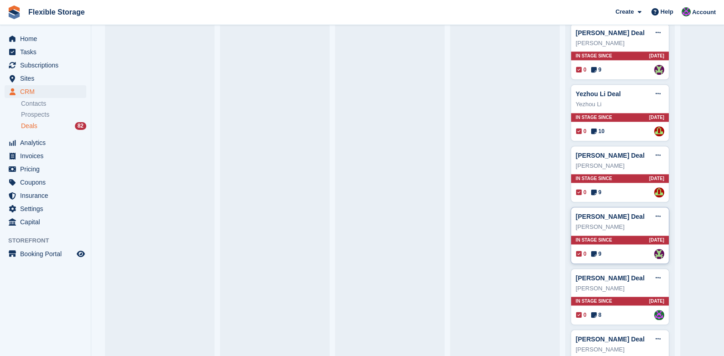
click at [594, 237] on span "In stage since" at bounding box center [593, 240] width 36 height 7
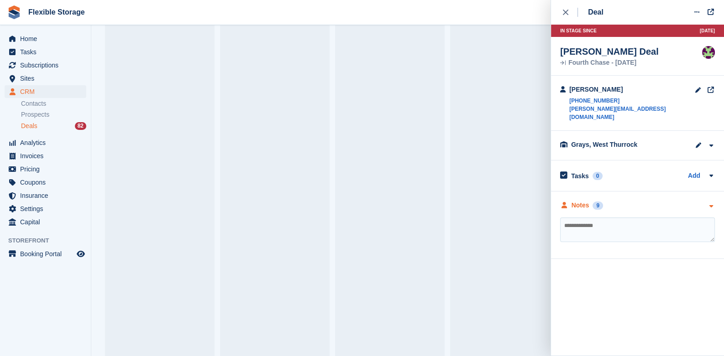
click at [712, 203] on icon "button" at bounding box center [711, 206] width 8 height 6
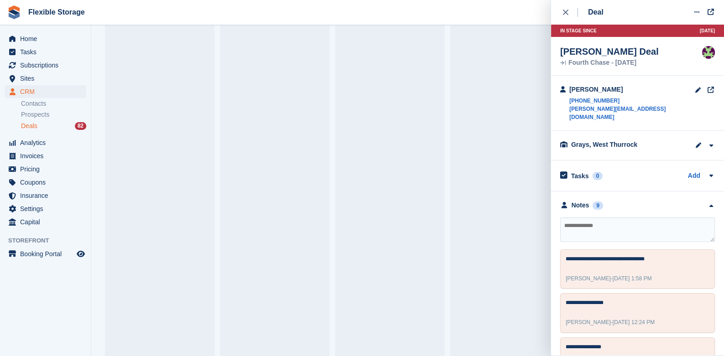
click at [619, 218] on textarea at bounding box center [637, 230] width 155 height 25
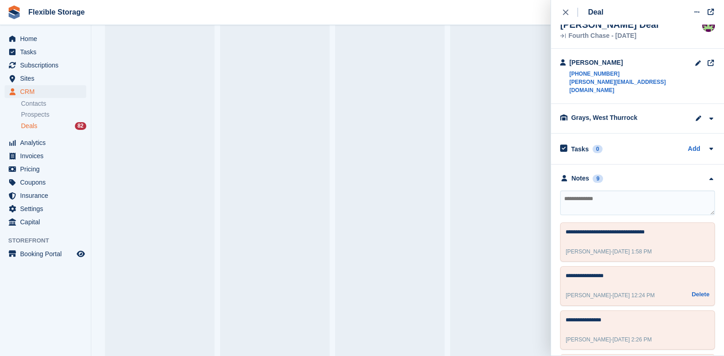
scroll to position [0, 0]
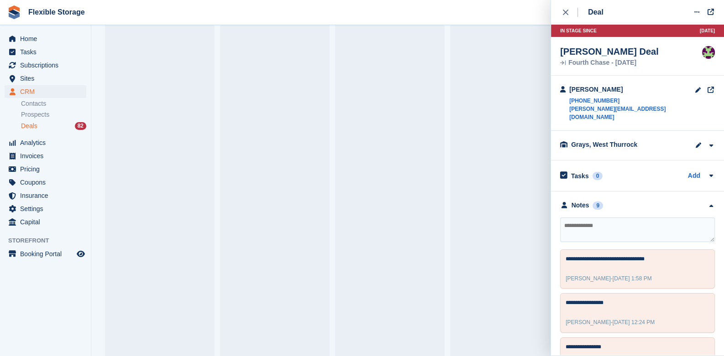
click at [623, 225] on textarea at bounding box center [637, 230] width 155 height 25
type textarea "**********"
click at [561, 15] on button "close" at bounding box center [570, 12] width 21 height 25
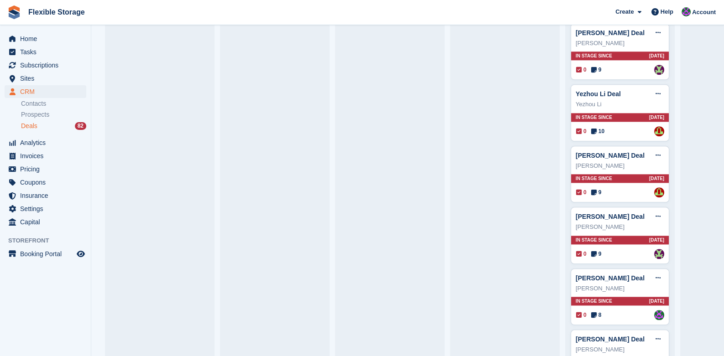
click at [563, 13] on span "Flexible Storage Create Subscription Invoice Contact Deal Discount Page Help Ch…" at bounding box center [362, 12] width 724 height 25
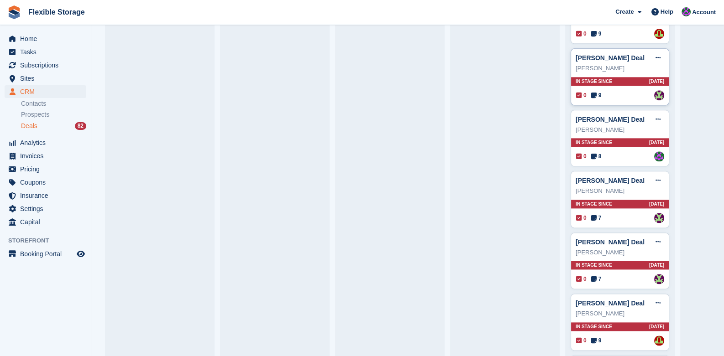
scroll to position [1495, 0]
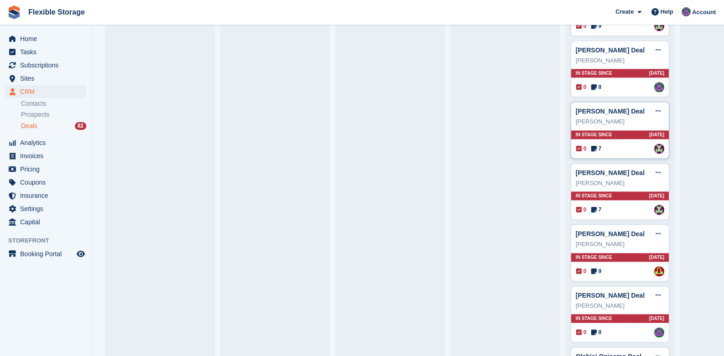
click at [614, 134] on div "Valentyna Deal Edit deal Mark as won Mark as lost Delete deal Valentyna In stag…" at bounding box center [619, 130] width 99 height 57
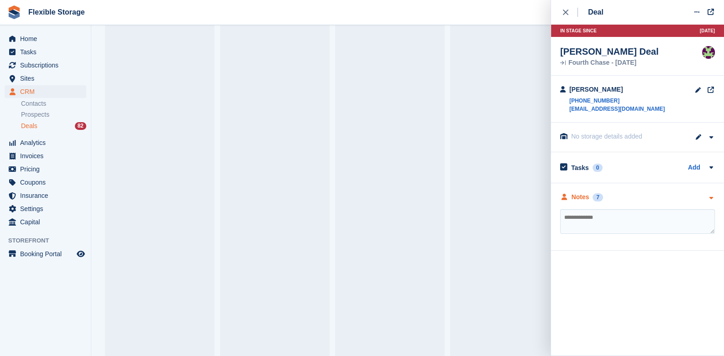
click at [714, 198] on div "**********" at bounding box center [637, 217] width 173 height 68
click at [713, 198] on icon "button" at bounding box center [711, 198] width 8 height 6
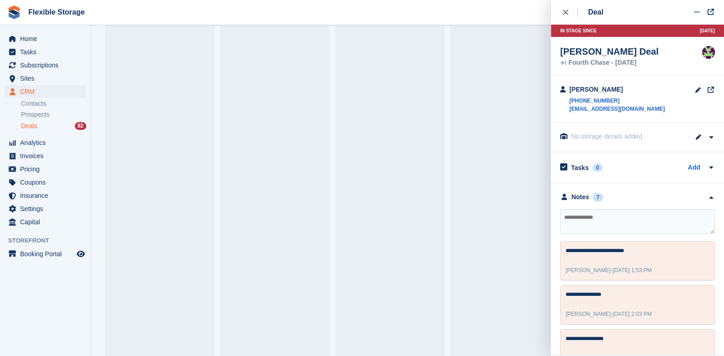
click at [592, 223] on textarea at bounding box center [637, 221] width 155 height 25
type textarea "**********"
click at [564, 10] on icon "close" at bounding box center [565, 12] width 5 height 5
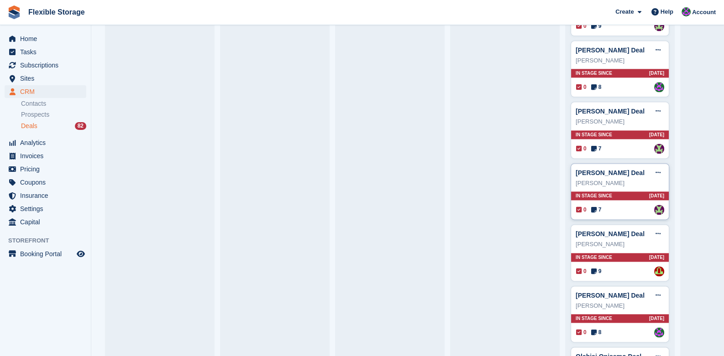
click at [594, 193] on span "In stage since" at bounding box center [593, 196] width 36 height 7
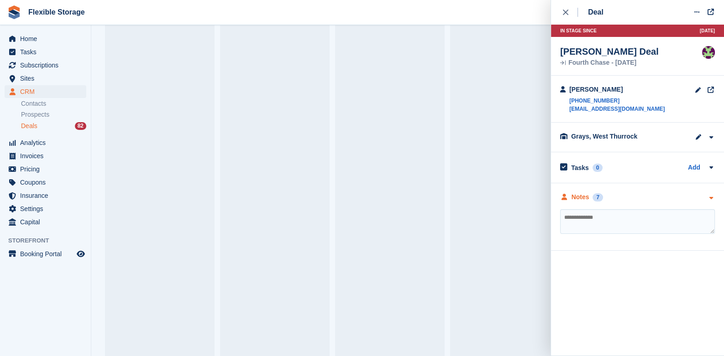
click at [706, 193] on div "Notes 7" at bounding box center [637, 198] width 155 height 10
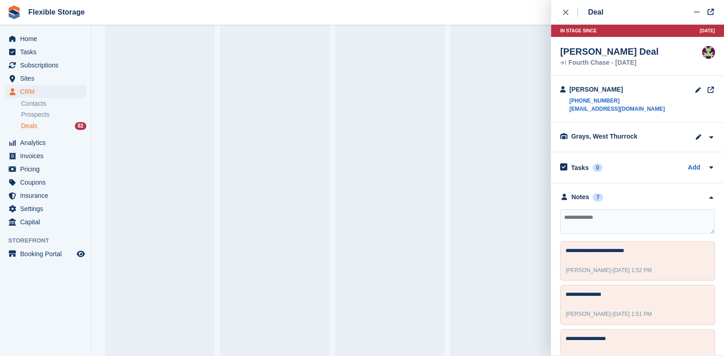
click at [640, 223] on textarea at bounding box center [637, 221] width 155 height 25
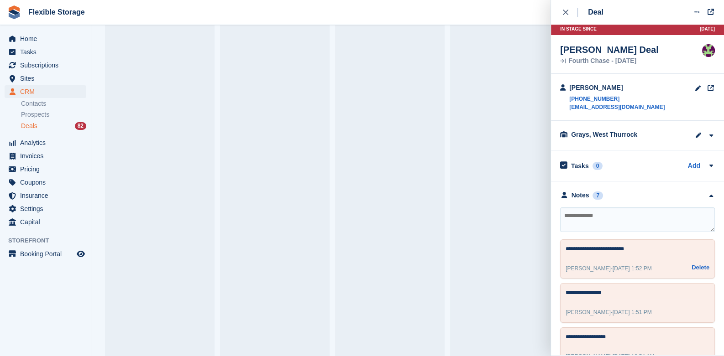
scroll to position [0, 0]
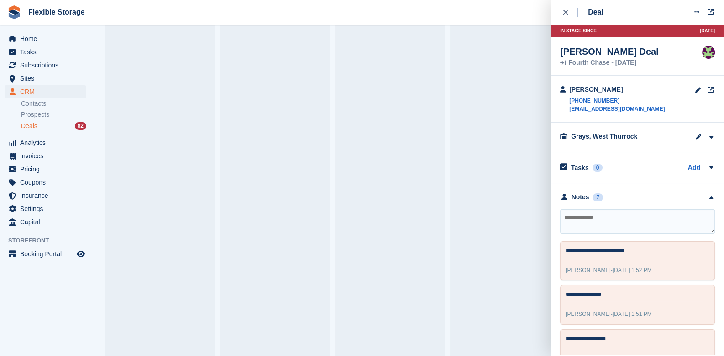
click at [627, 229] on textarea at bounding box center [637, 221] width 155 height 25
click at [604, 223] on textarea at bounding box center [637, 221] width 155 height 25
type textarea "**********"
click at [563, 8] on div "close" at bounding box center [570, 12] width 15 height 9
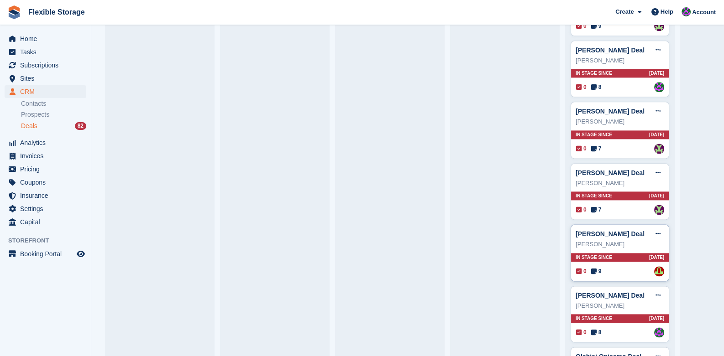
click at [603, 254] on span "In stage since" at bounding box center [593, 257] width 36 height 7
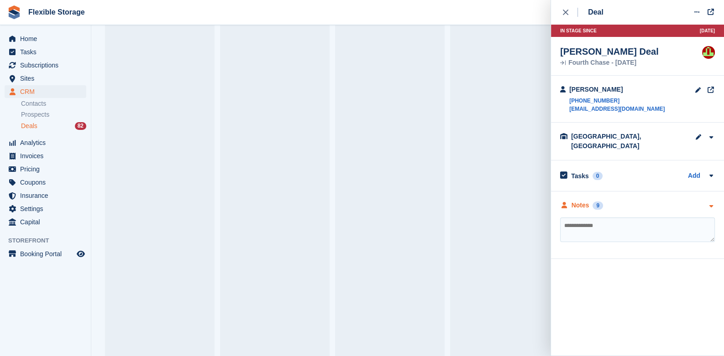
click at [702, 201] on div "Notes 9" at bounding box center [637, 206] width 155 height 10
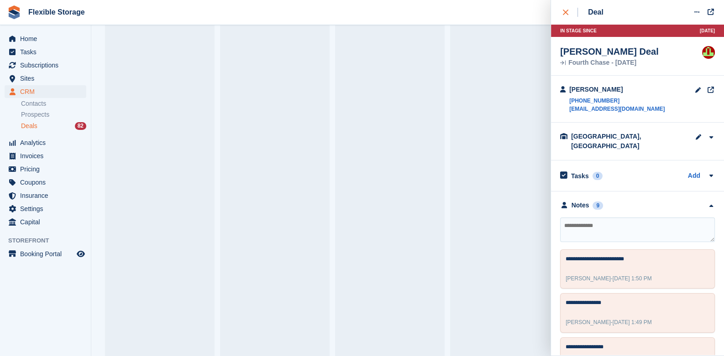
click at [563, 6] on button "close" at bounding box center [570, 12] width 21 height 25
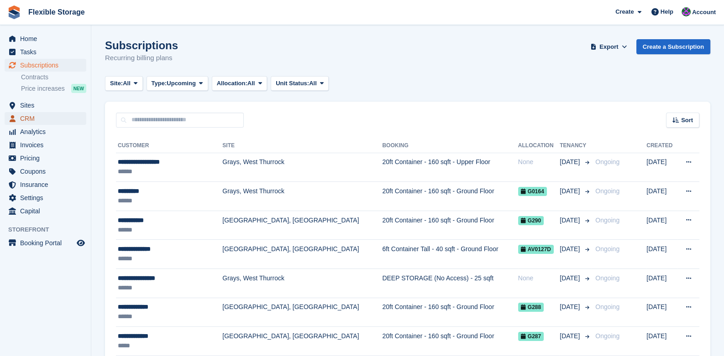
click at [47, 119] on span "CRM" at bounding box center [47, 118] width 55 height 13
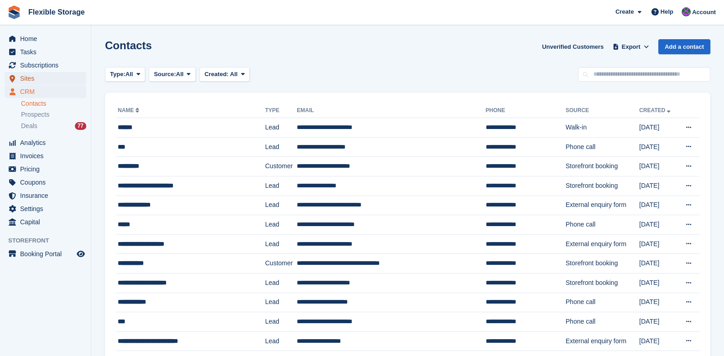
click at [37, 77] on span "Sites" at bounding box center [47, 78] width 55 height 13
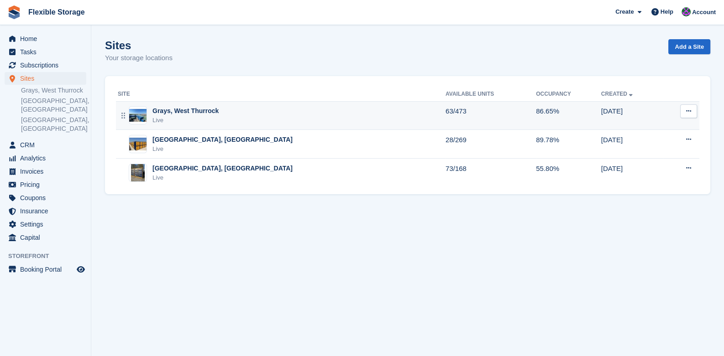
click at [198, 109] on div "Grays, West Thurrock" at bounding box center [185, 111] width 66 height 10
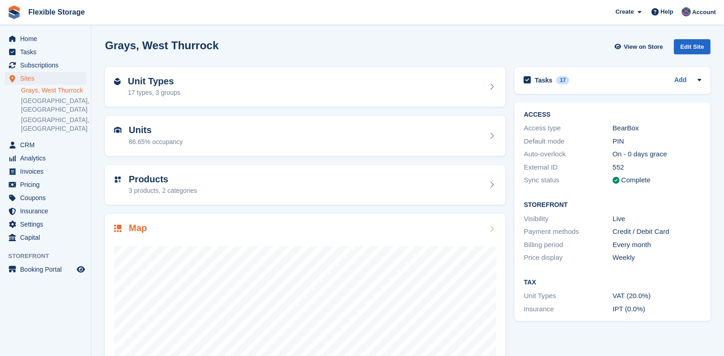
scroll to position [45, 0]
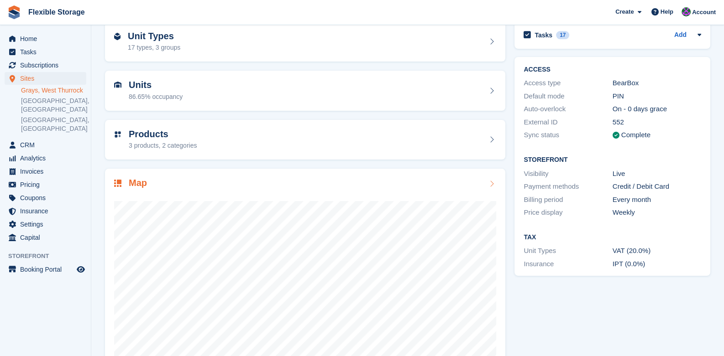
click at [490, 181] on icon at bounding box center [491, 183] width 9 height 7
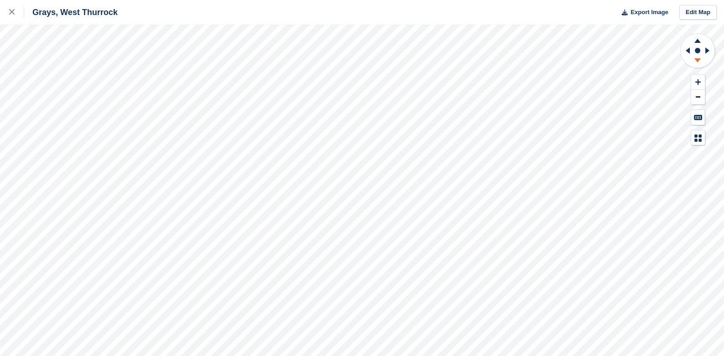
click at [697, 59] on icon at bounding box center [697, 60] width 6 height 4
click at [682, 47] on icon at bounding box center [685, 51] width 11 height 24
click at [708, 49] on icon at bounding box center [708, 51] width 11 height 24
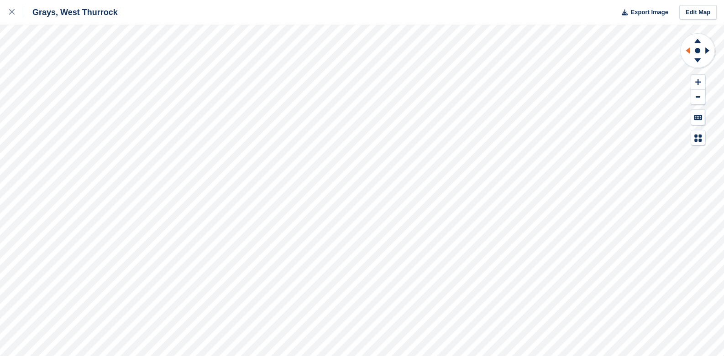
click at [690, 49] on icon at bounding box center [685, 51] width 11 height 24
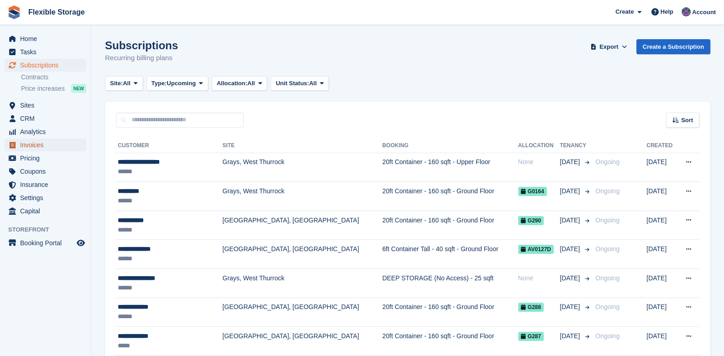
click at [29, 146] on span "Invoices" at bounding box center [47, 145] width 55 height 13
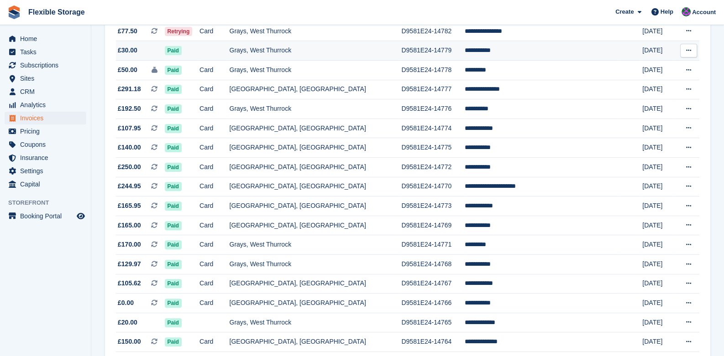
scroll to position [456, 0]
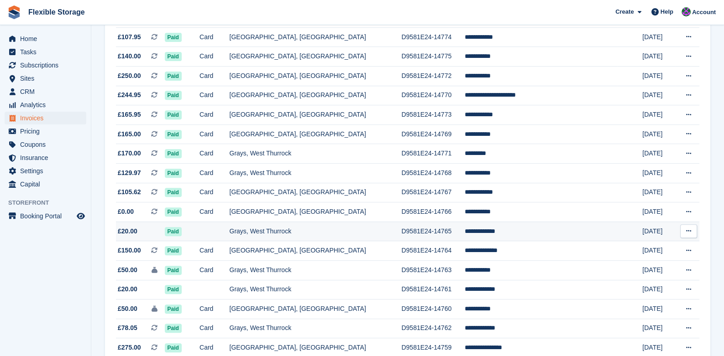
click at [417, 234] on td "D9581E24-14765" at bounding box center [432, 232] width 63 height 20
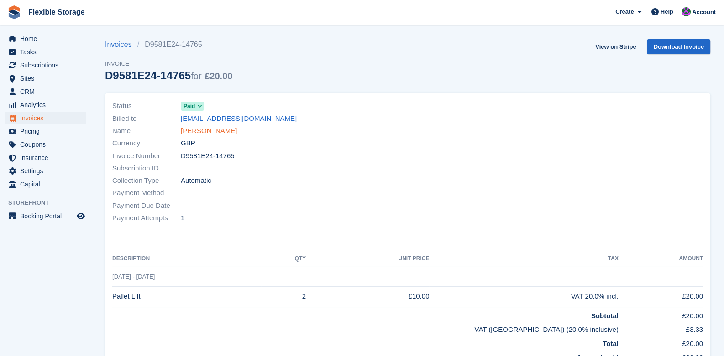
click at [206, 129] on link "[PERSON_NAME]" at bounding box center [209, 131] width 56 height 10
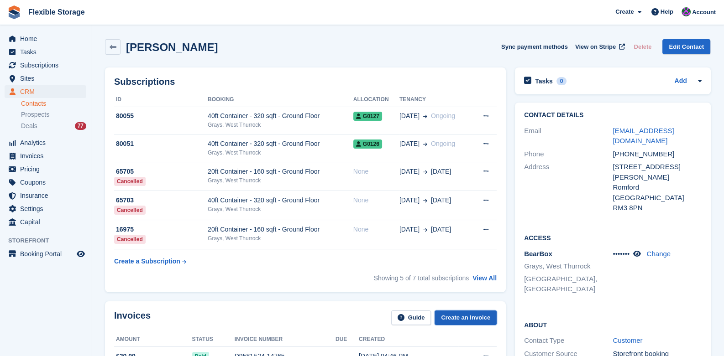
click at [451, 316] on link "Create an Invoice" at bounding box center [465, 318] width 62 height 15
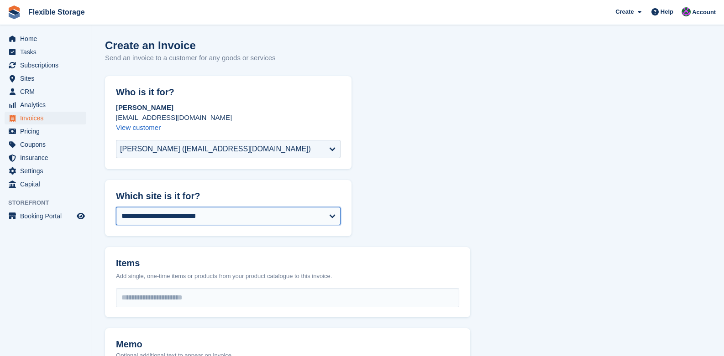
click at [199, 219] on select "**********" at bounding box center [228, 216] width 224 height 18
select select "***"
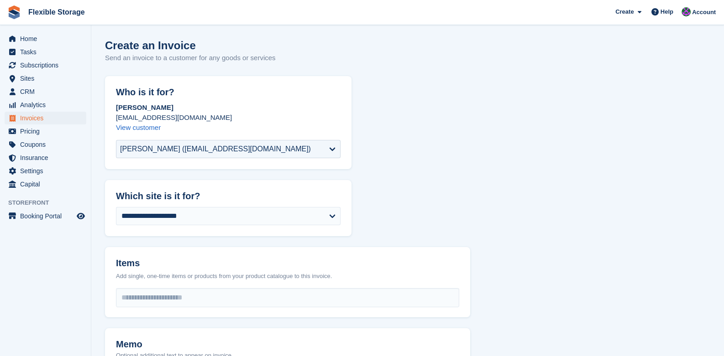
scroll to position [91, 0]
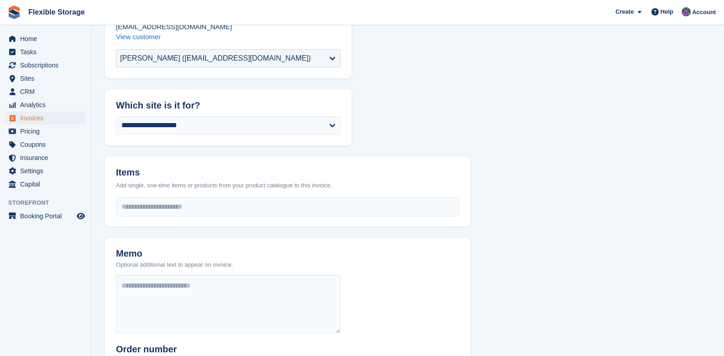
click at [161, 221] on div "**********" at bounding box center [287, 208] width 365 height 36
click at [169, 212] on input "select-one" at bounding box center [287, 207] width 342 height 18
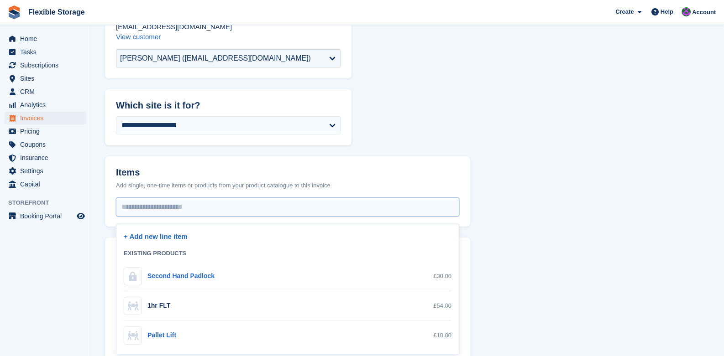
click at [157, 334] on div "Pallet Lift" at bounding box center [161, 336] width 29 height 10
select select "**"
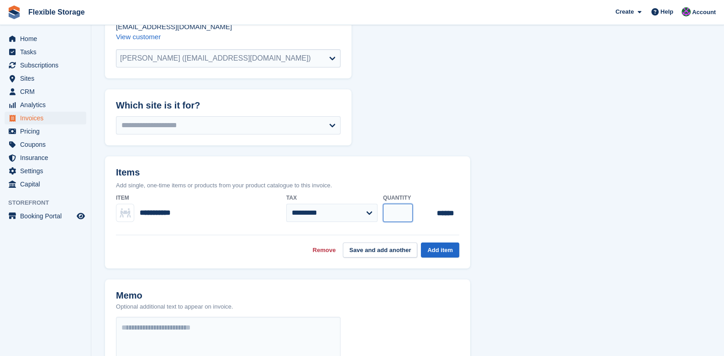
click at [395, 211] on input "*" at bounding box center [398, 213] width 30 height 18
type input "*"
click at [439, 250] on button "Add item" at bounding box center [440, 250] width 38 height 15
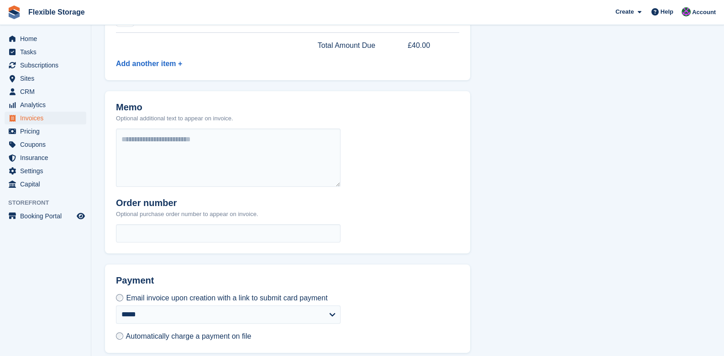
scroll to position [317, 0]
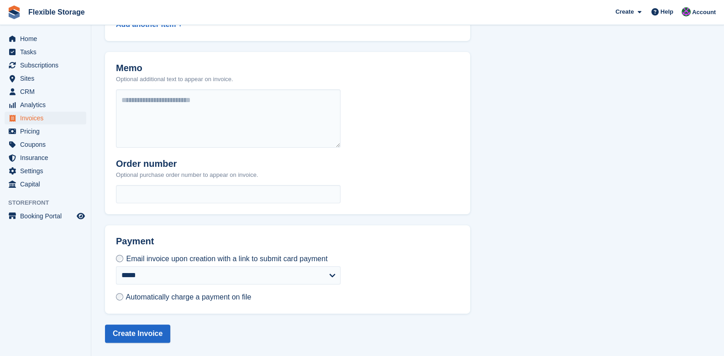
click at [131, 300] on span "Automatically charge a payment on file" at bounding box center [188, 297] width 125 height 8
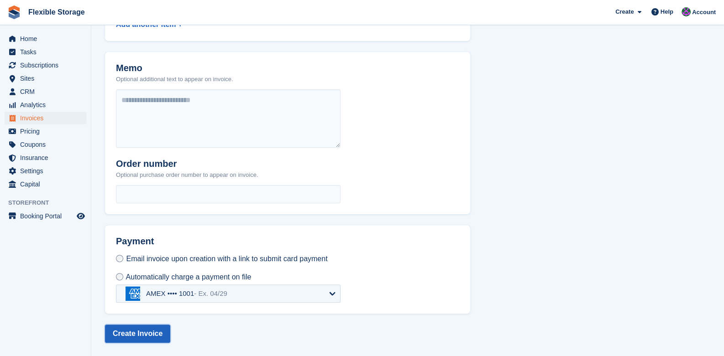
click at [123, 334] on button "Create Invoice" at bounding box center [137, 334] width 65 height 18
